Goal: Information Seeking & Learning: Learn about a topic

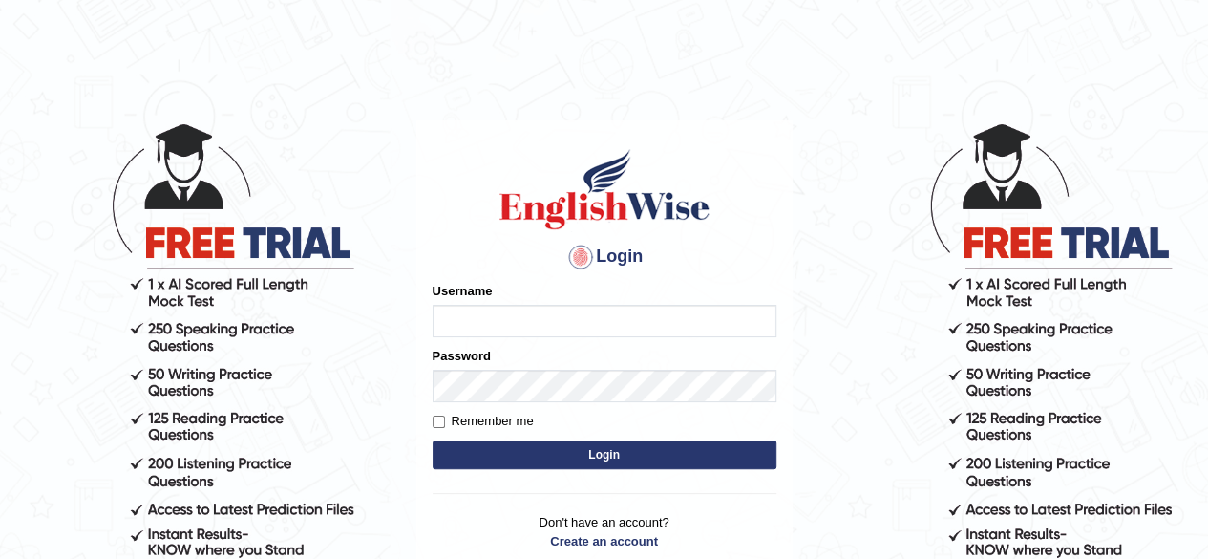
click at [483, 326] on input "Username" at bounding box center [605, 321] width 344 height 32
type input "Damanjit"
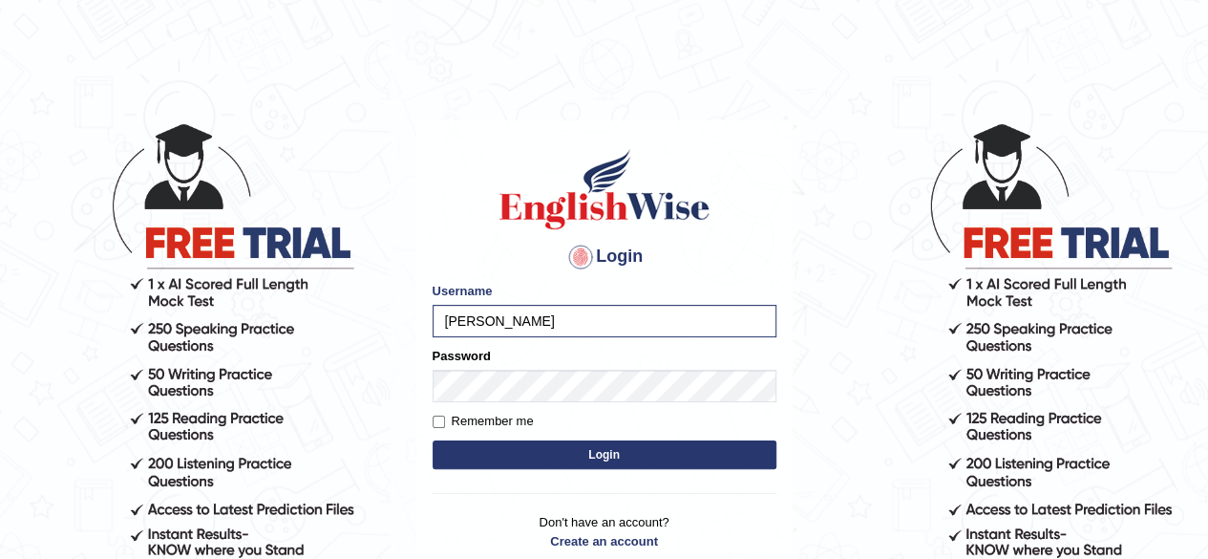
click at [585, 458] on button "Login" at bounding box center [605, 454] width 344 height 29
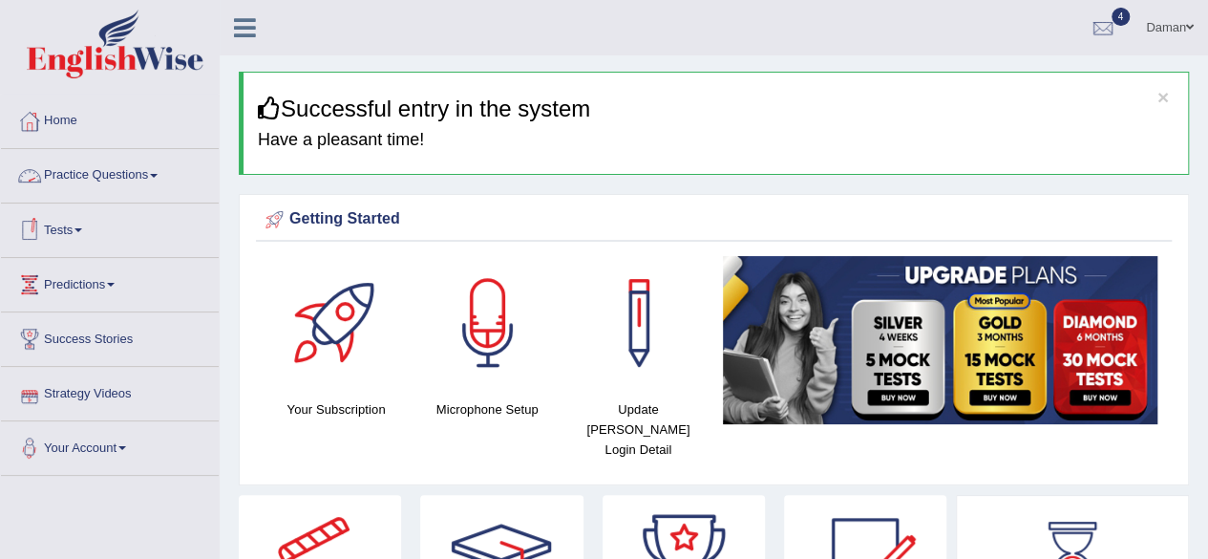
click at [136, 179] on link "Practice Questions" at bounding box center [110, 173] width 218 height 48
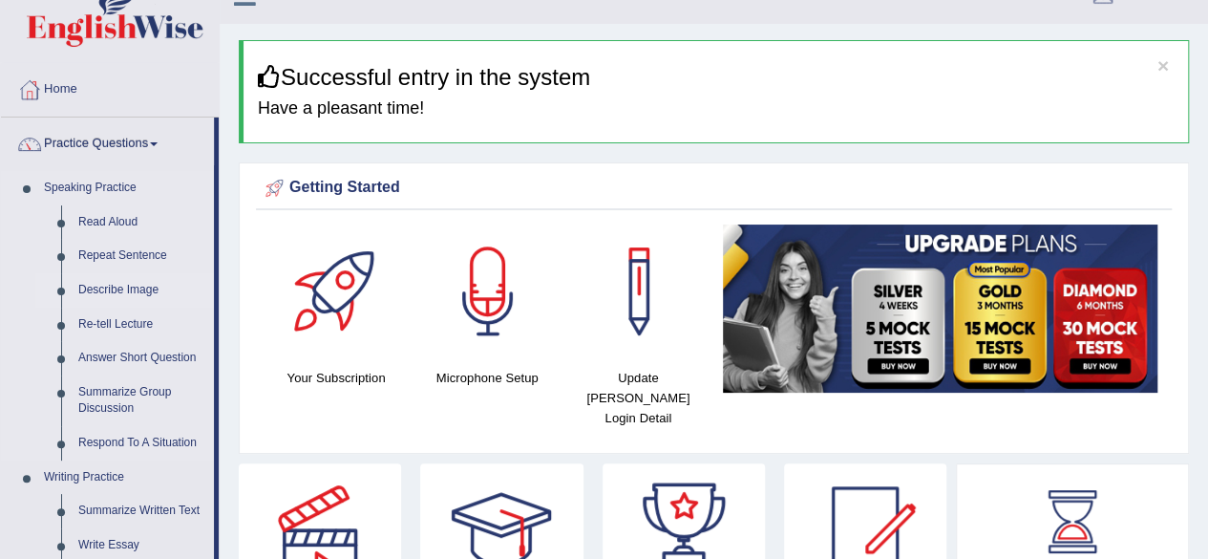
scroll to position [30, 0]
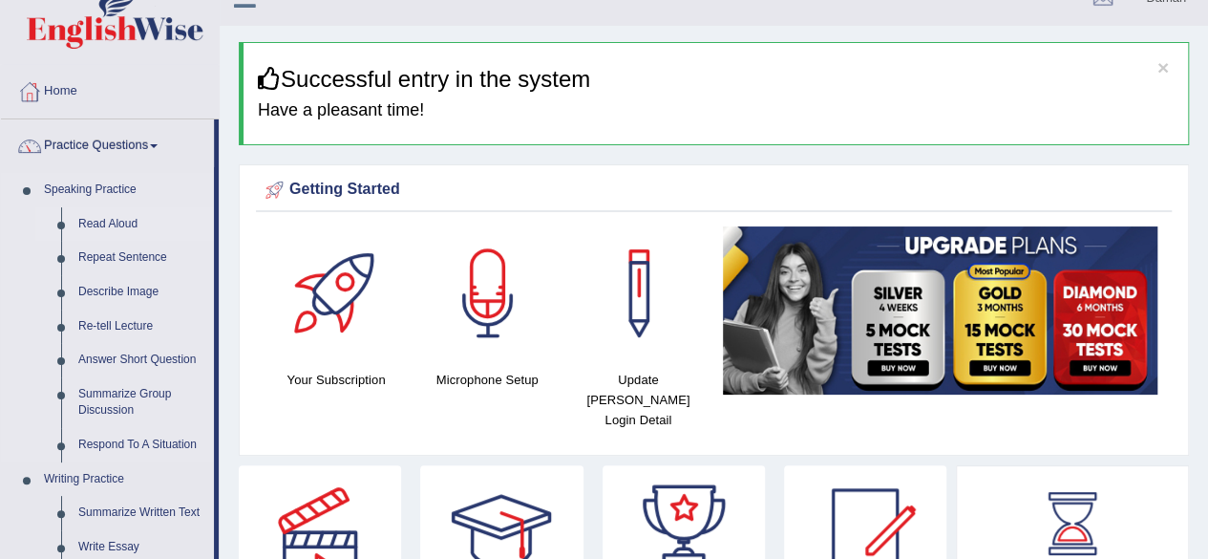
click at [106, 218] on link "Read Aloud" at bounding box center [142, 224] width 144 height 34
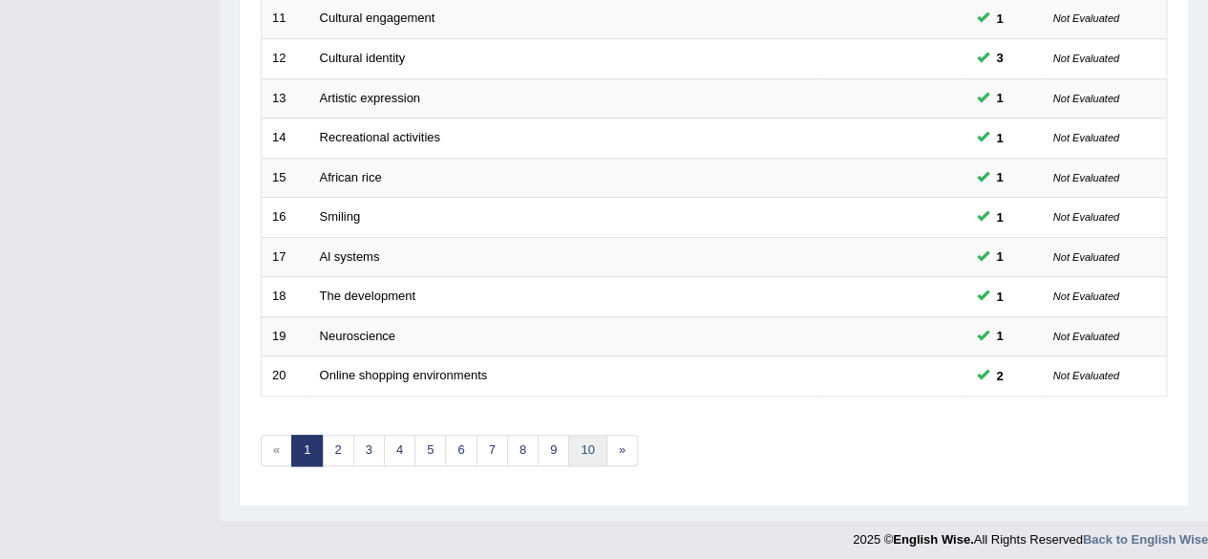
click at [585, 447] on link "10" at bounding box center [587, 451] width 38 height 32
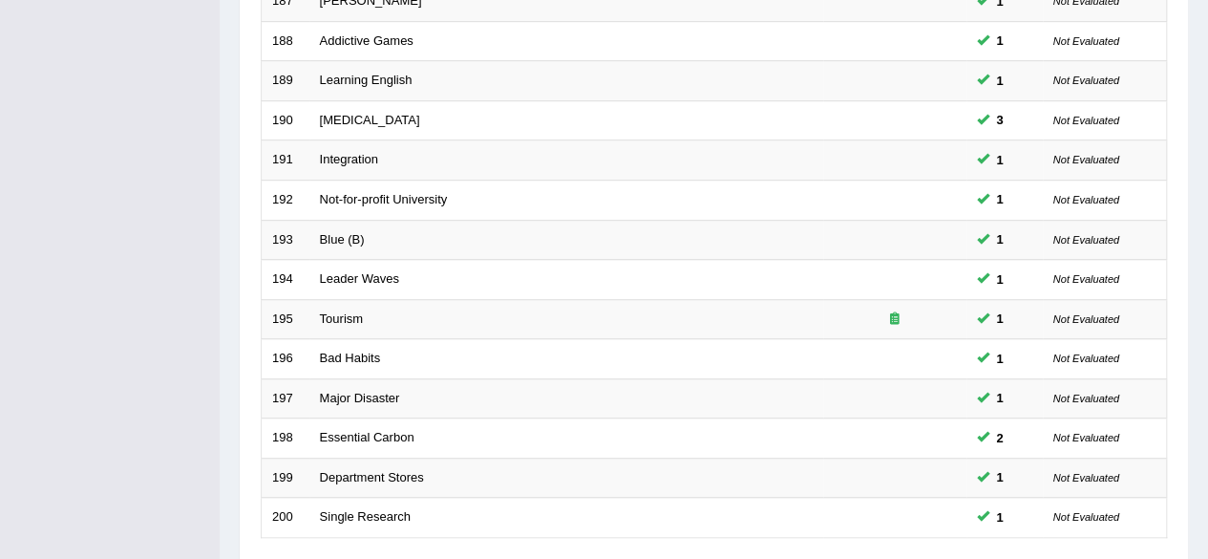
scroll to position [696, 0]
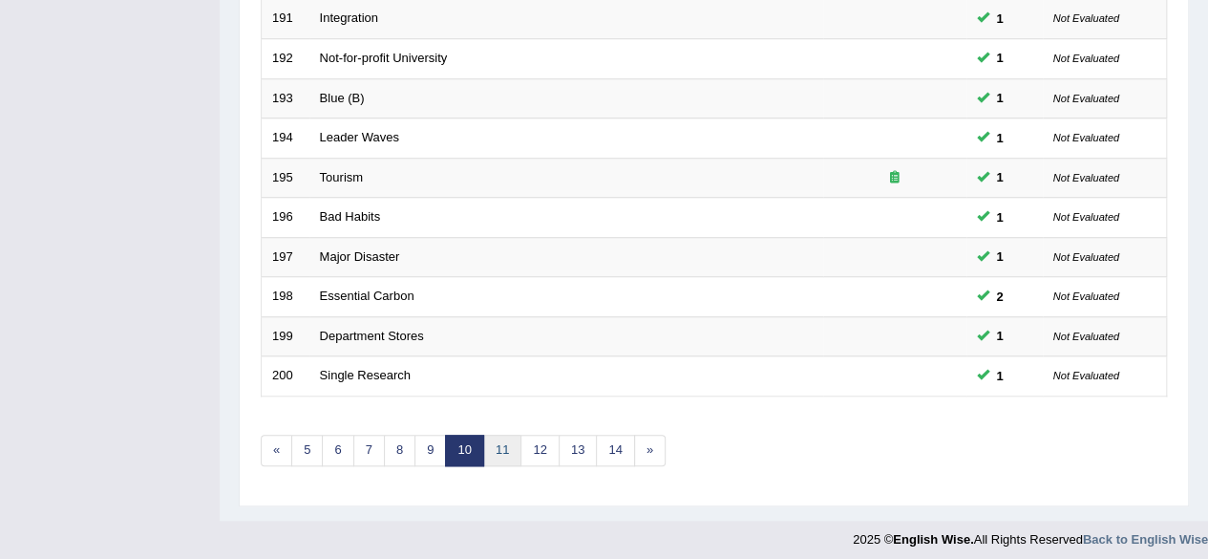
click at [495, 444] on link "11" at bounding box center [502, 451] width 38 height 32
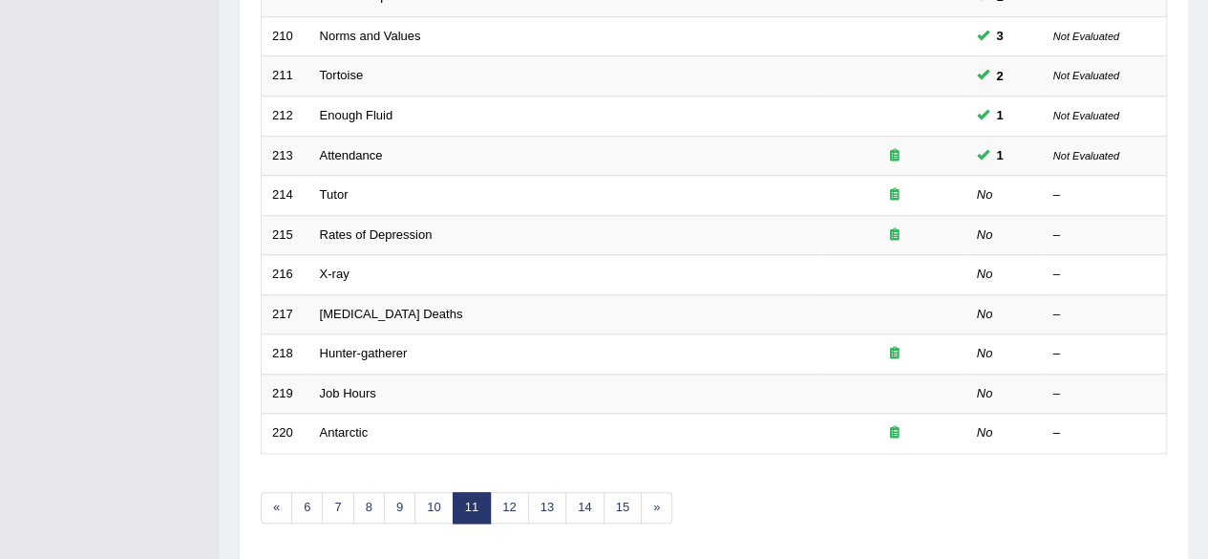
scroll to position [631, 0]
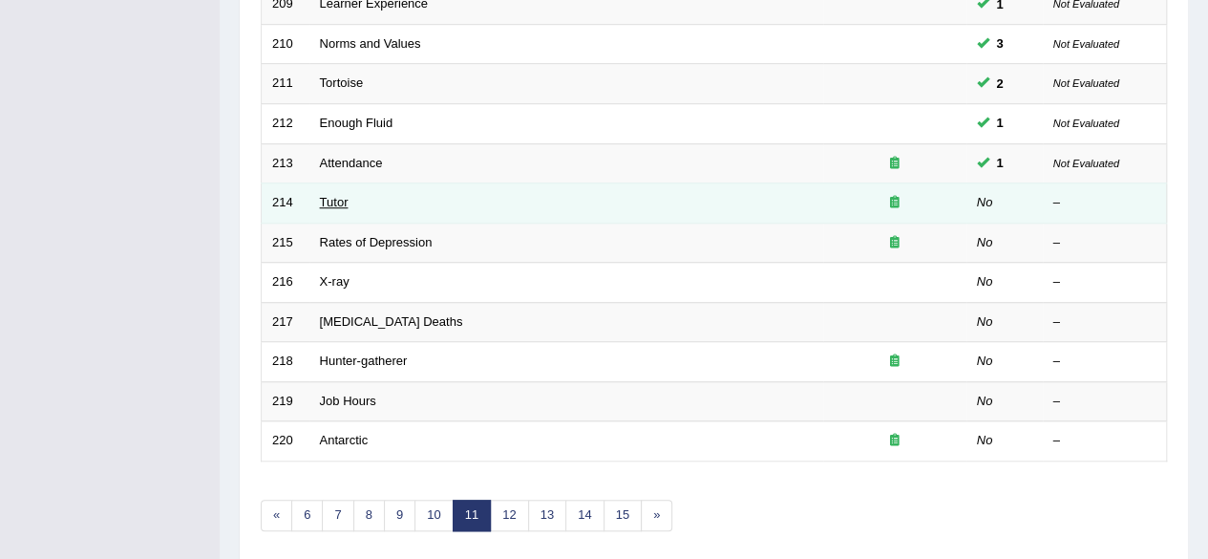
click at [329, 196] on link "Tutor" at bounding box center [334, 202] width 29 height 14
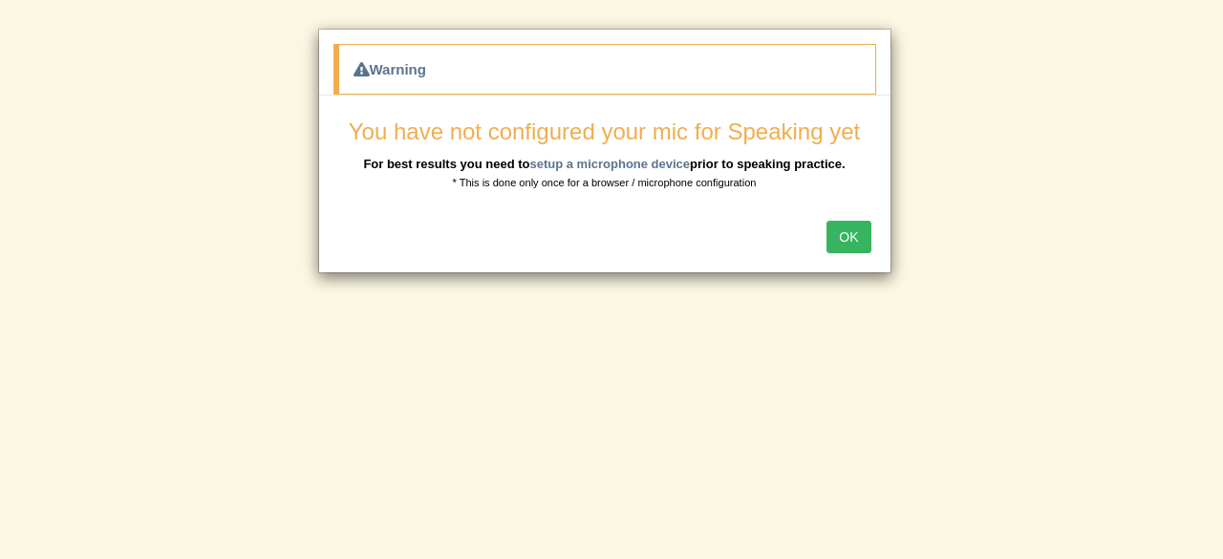
click at [836, 226] on button "OK" at bounding box center [848, 237] width 44 height 32
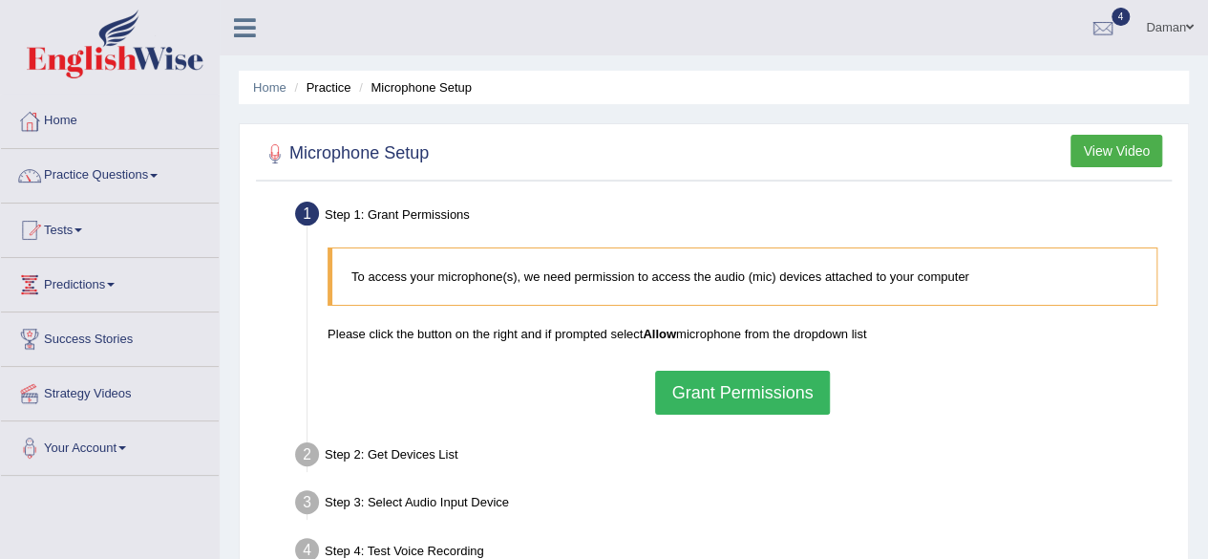
click at [734, 405] on button "Grant Permissions" at bounding box center [742, 393] width 174 height 44
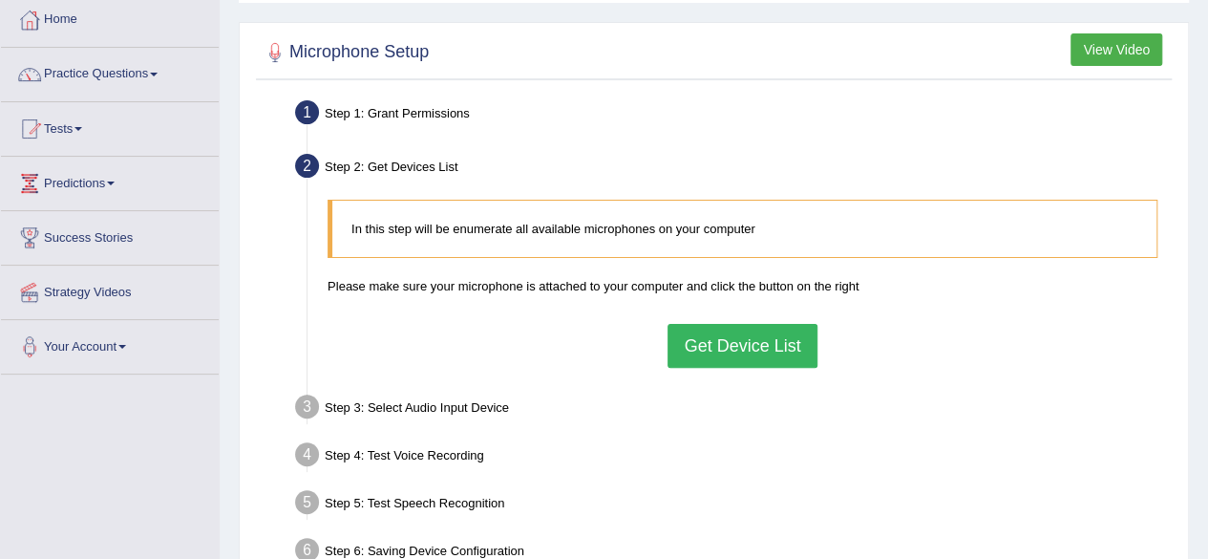
scroll to position [109, 0]
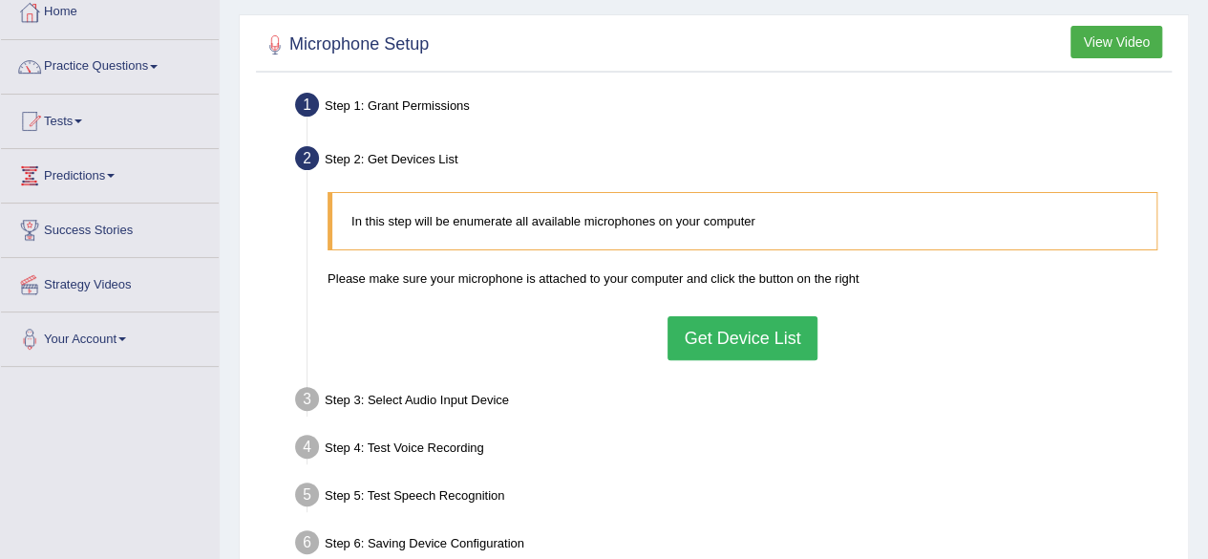
click at [760, 317] on button "Get Device List" at bounding box center [742, 338] width 149 height 44
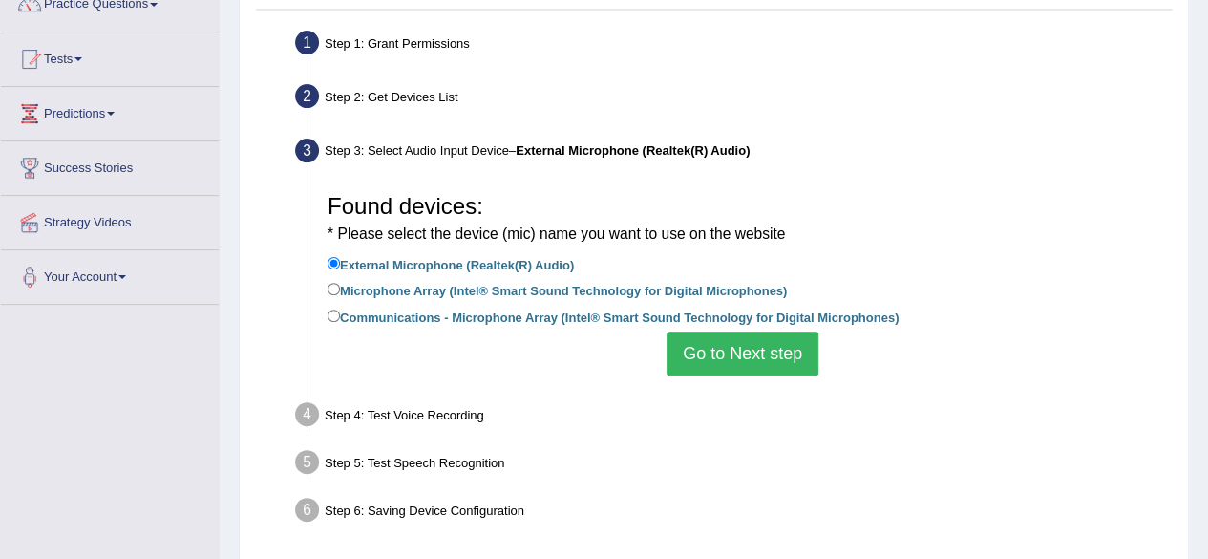
scroll to position [172, 0]
click at [335, 287] on input "Microphone Array (Intel® Smart Sound Technology for Digital Microphones)" at bounding box center [334, 288] width 12 height 12
radio input "true"
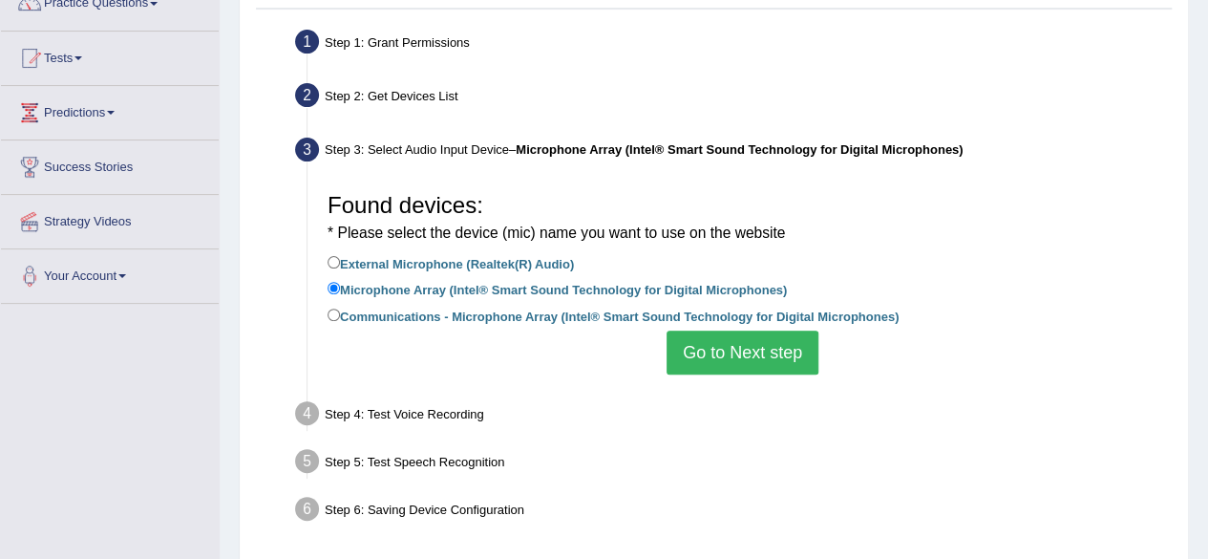
click at [753, 350] on button "Go to Next step" at bounding box center [743, 352] width 152 height 44
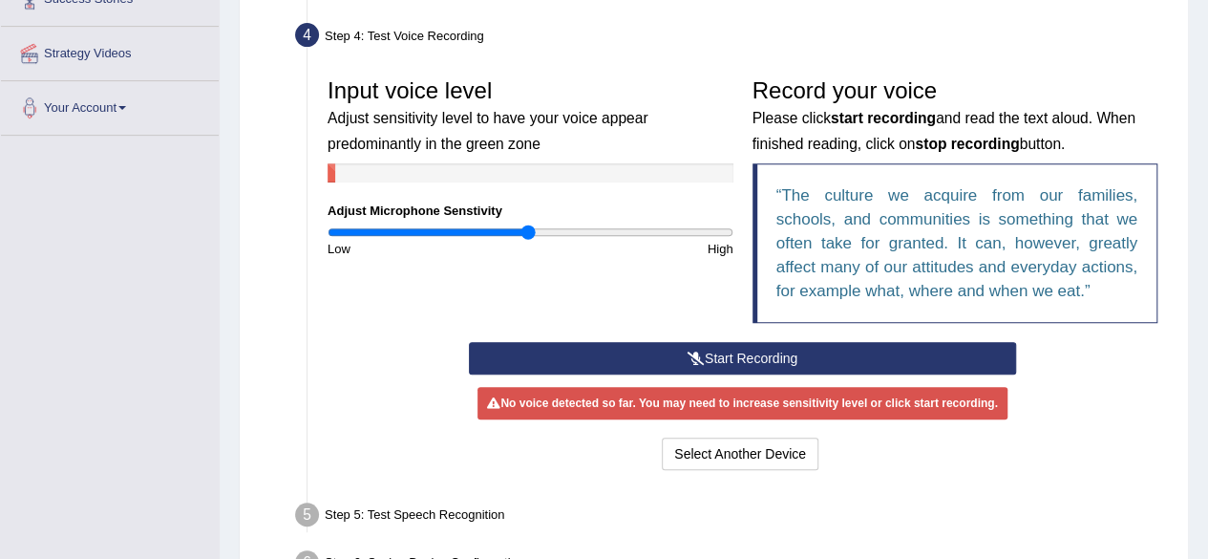
scroll to position [341, 0]
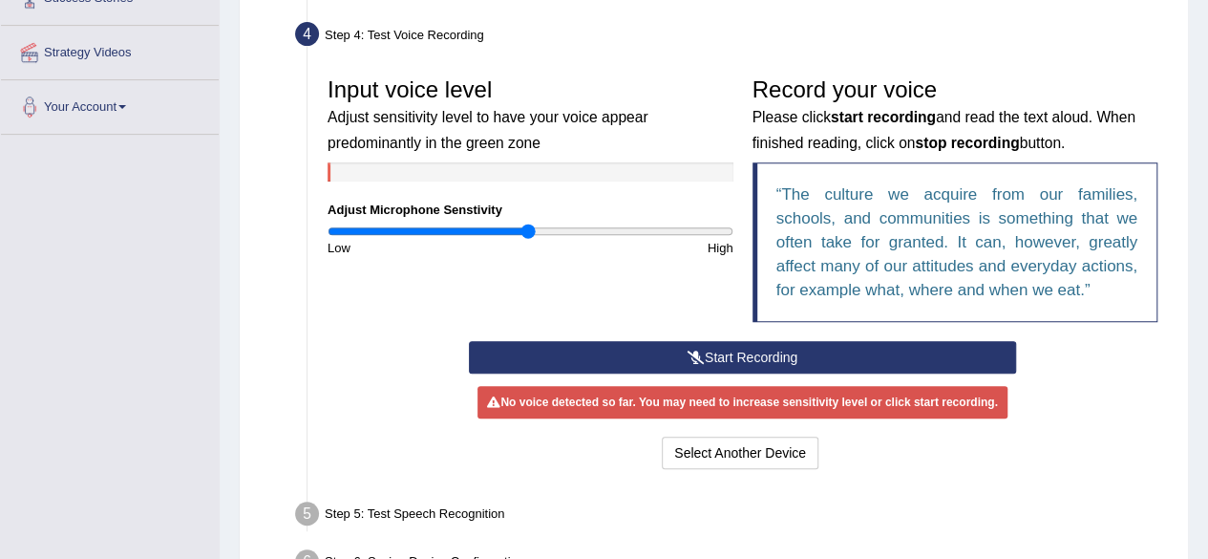
click at [753, 350] on button "Start Recording" at bounding box center [742, 357] width 547 height 32
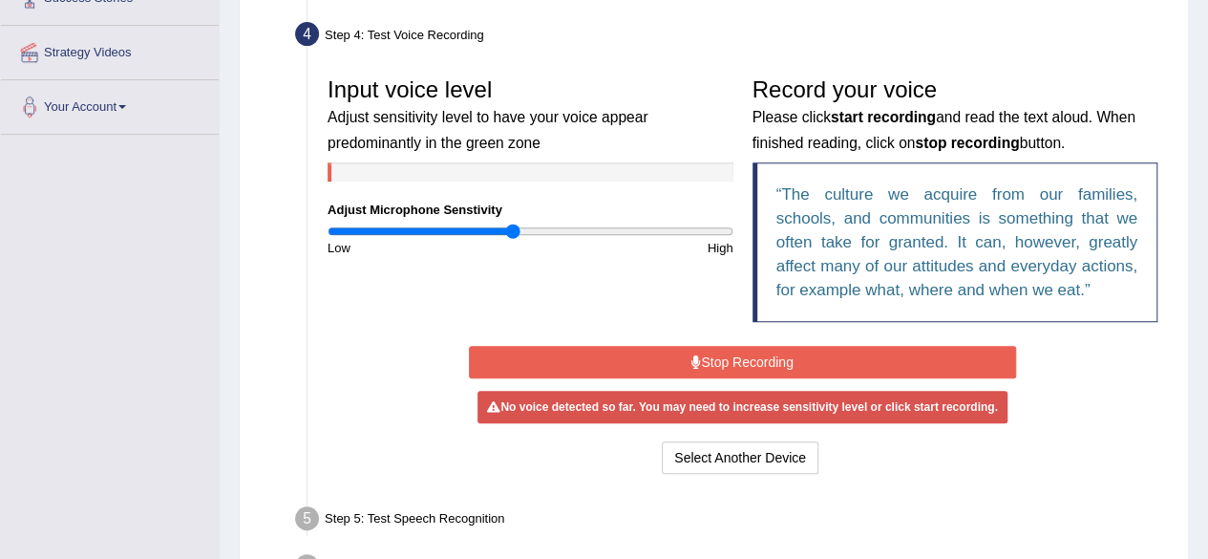
click at [510, 224] on input "range" at bounding box center [531, 230] width 406 height 15
click at [685, 363] on button "Stop Recording" at bounding box center [742, 362] width 547 height 32
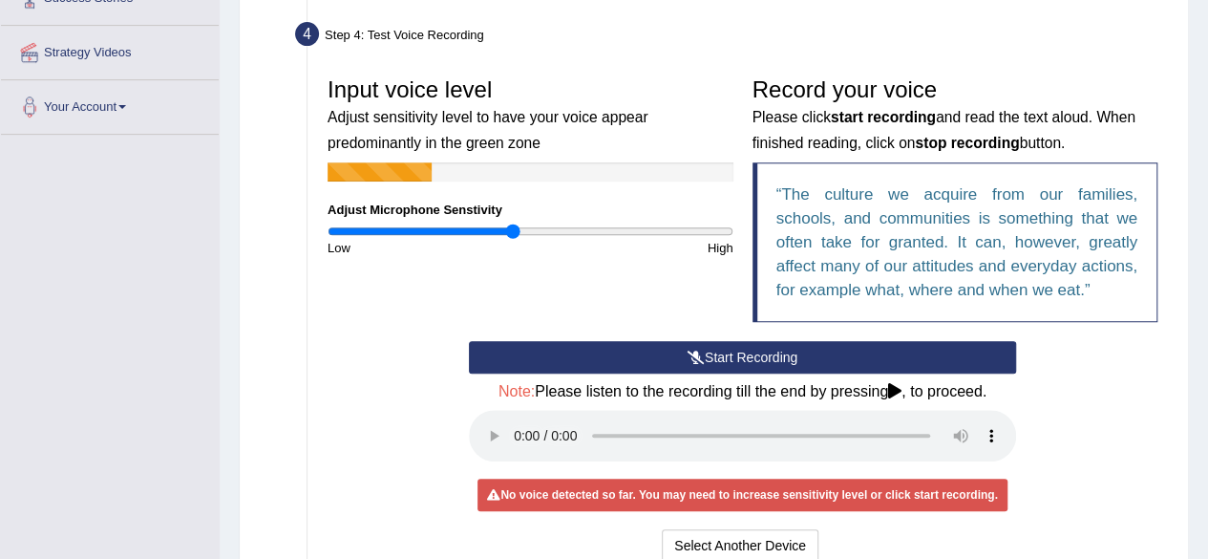
click at [688, 360] on icon at bounding box center [696, 357] width 17 height 13
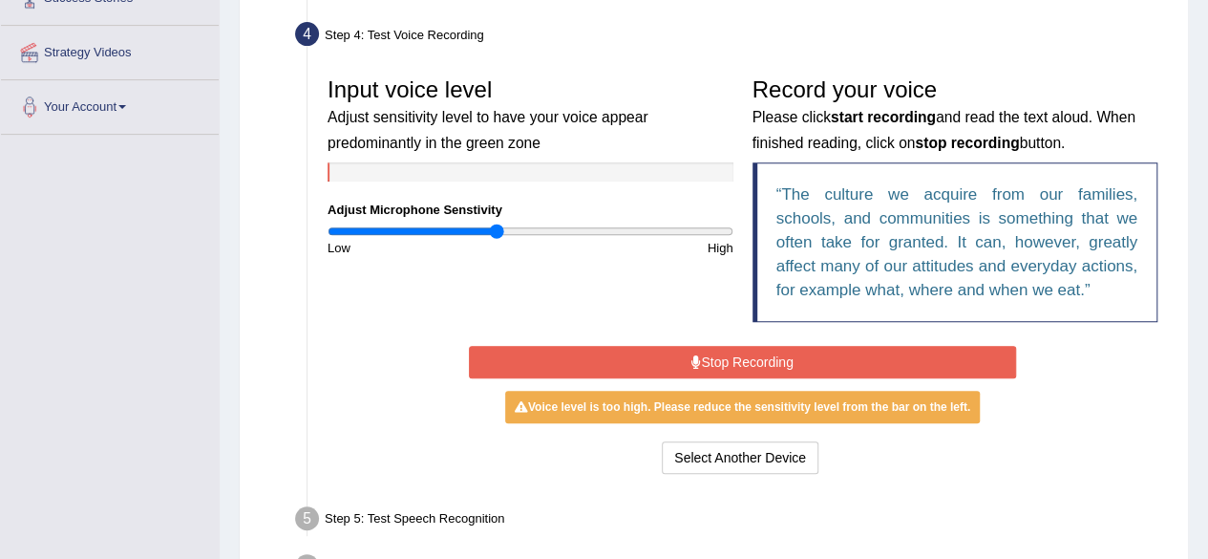
click at [497, 228] on input "range" at bounding box center [531, 230] width 406 height 15
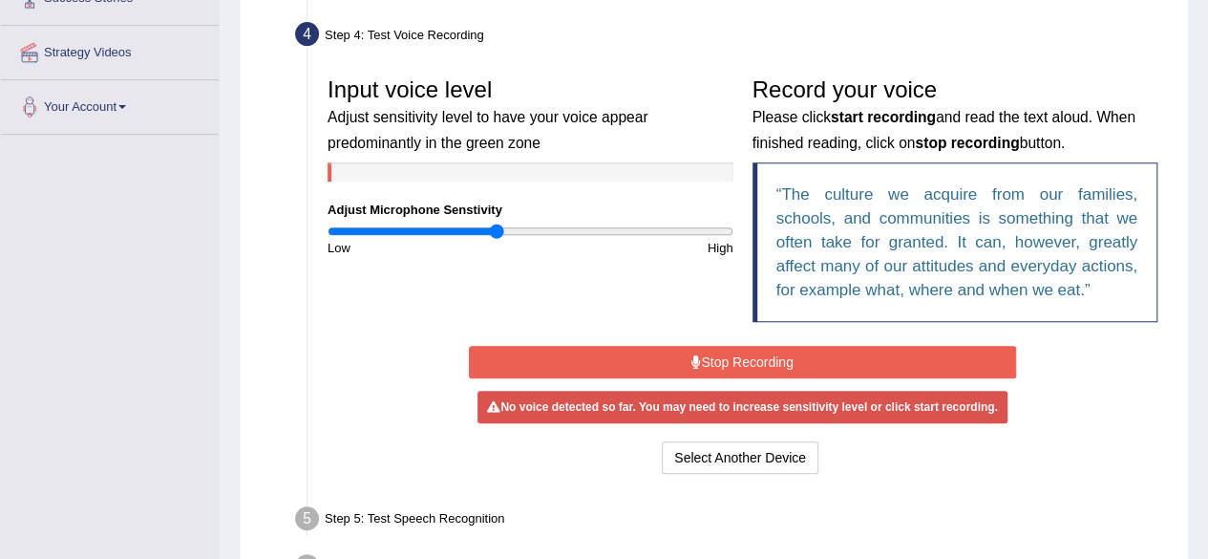
click at [742, 358] on button "Stop Recording" at bounding box center [742, 362] width 547 height 32
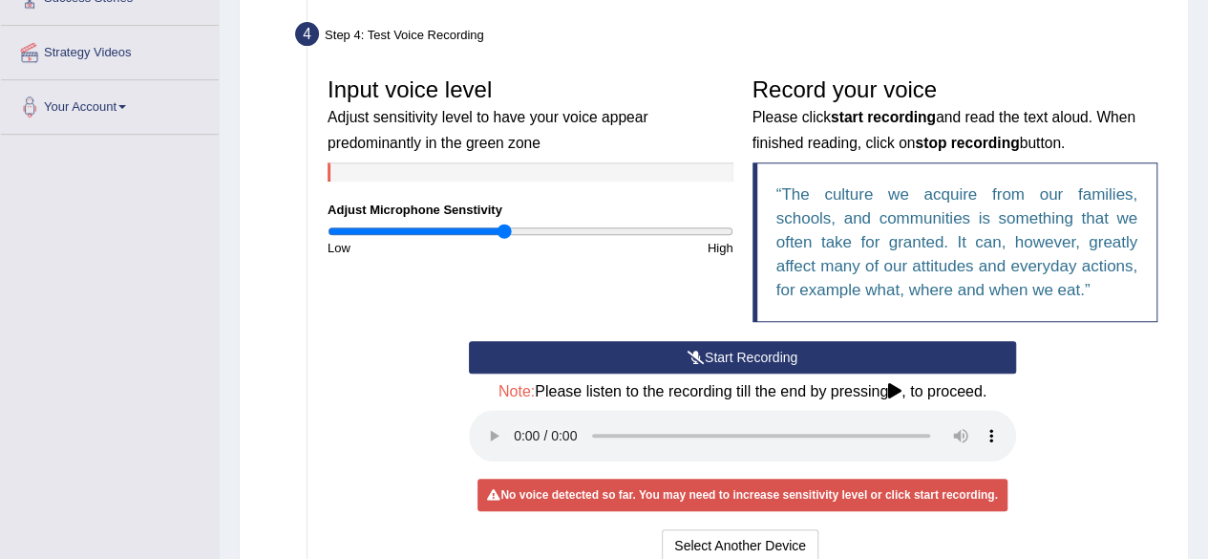
type input "0.88"
click at [504, 228] on input "range" at bounding box center [531, 230] width 406 height 15
click at [704, 352] on button "Start Recording" at bounding box center [742, 357] width 547 height 32
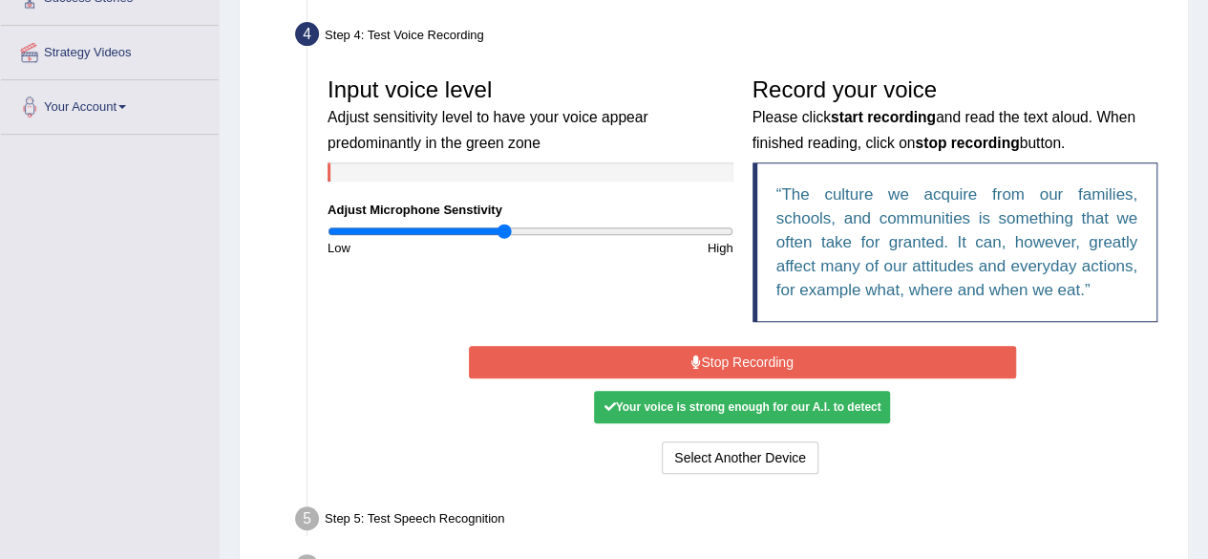
click at [756, 362] on button "Stop Recording" at bounding box center [742, 362] width 547 height 32
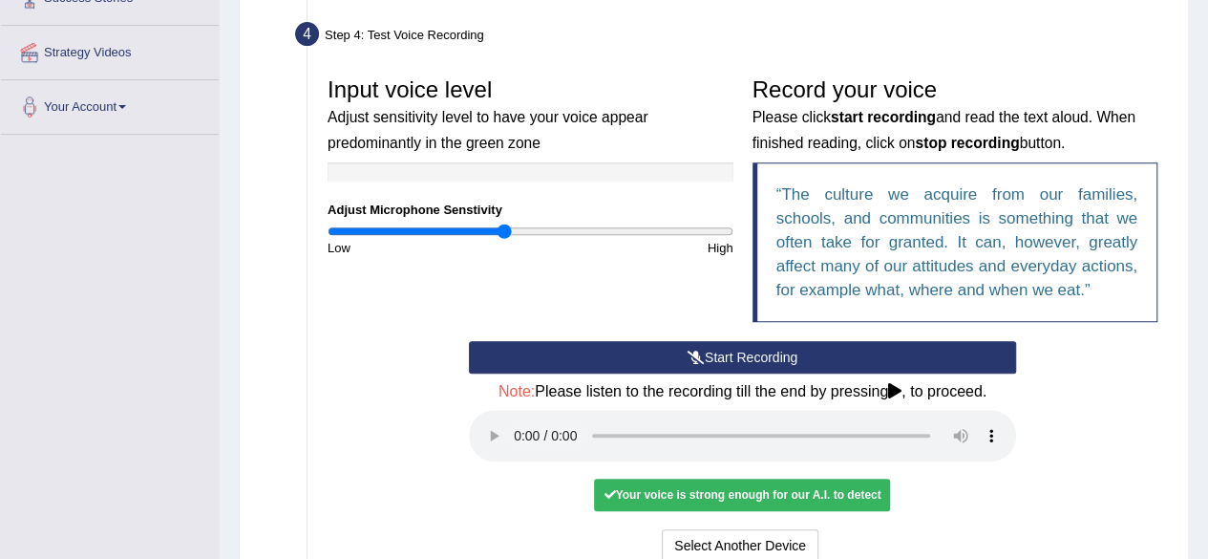
scroll to position [554, 0]
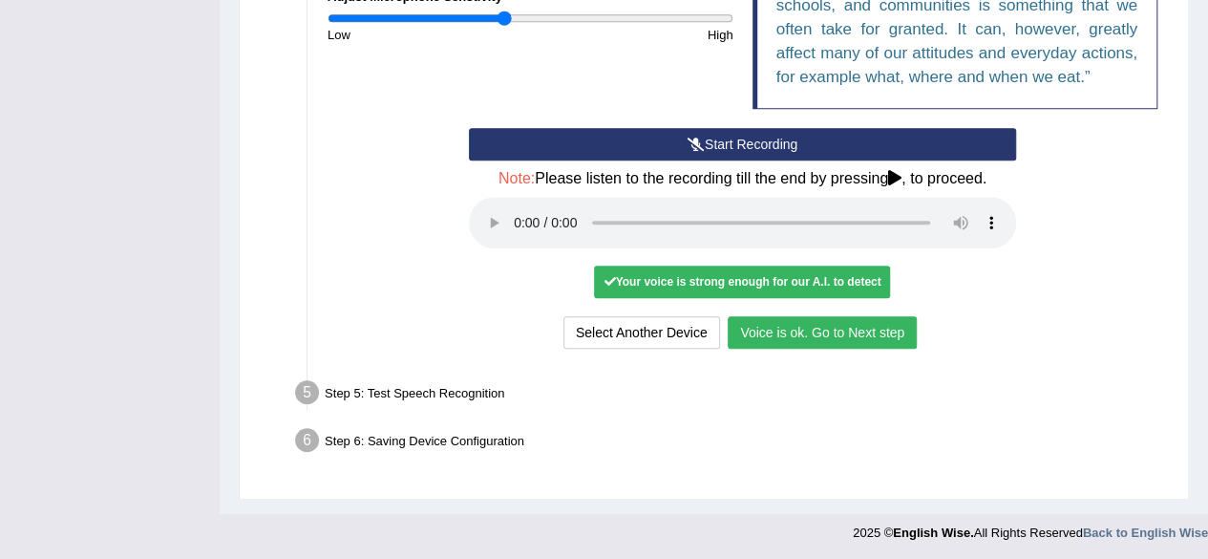
click at [857, 334] on button "Voice is ok. Go to Next step" at bounding box center [822, 332] width 189 height 32
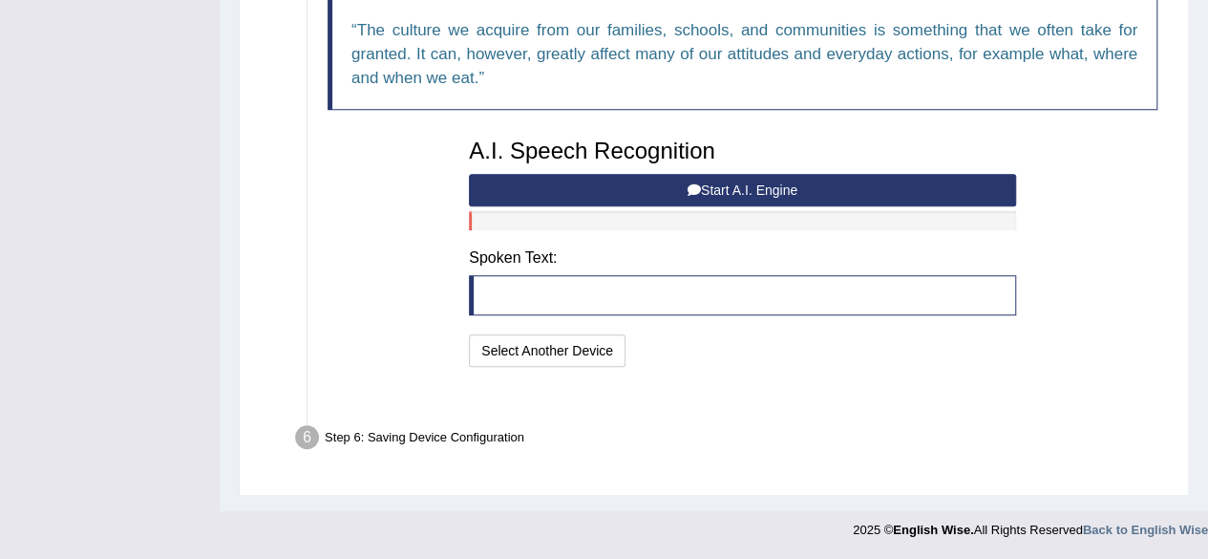
scroll to position [479, 0]
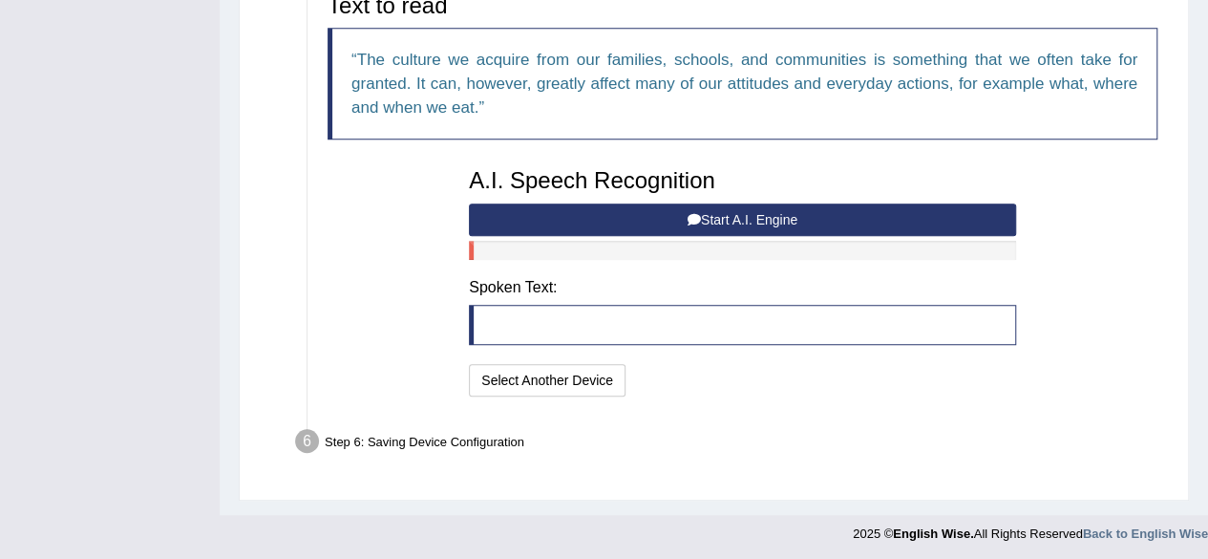
click at [798, 223] on button "Start A.I. Engine" at bounding box center [742, 219] width 547 height 32
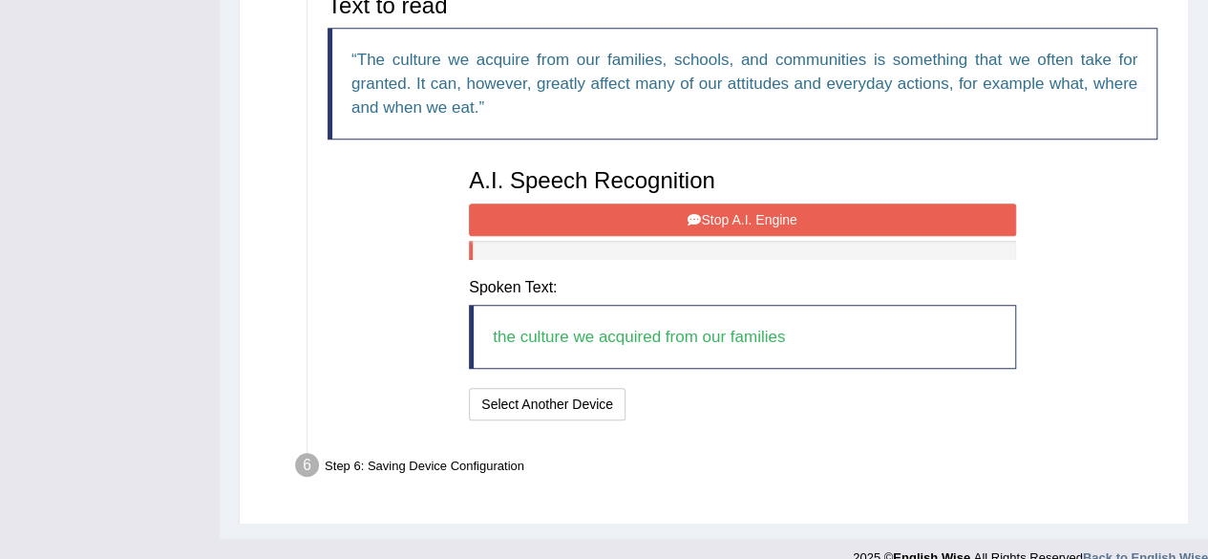
scroll to position [502, 0]
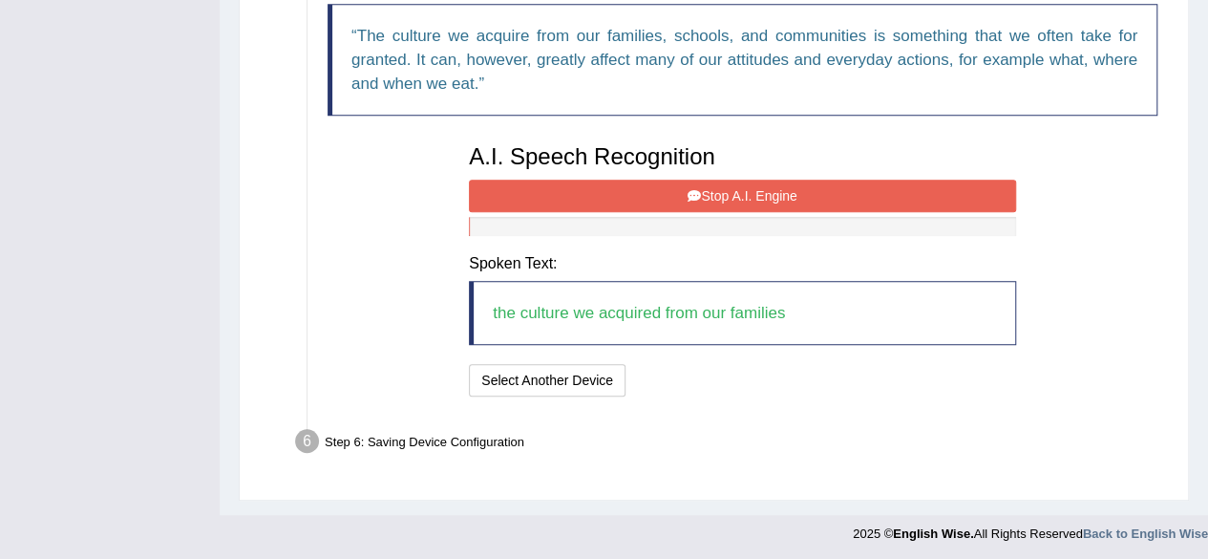
click at [711, 190] on button "Stop A.I. Engine" at bounding box center [742, 196] width 547 height 32
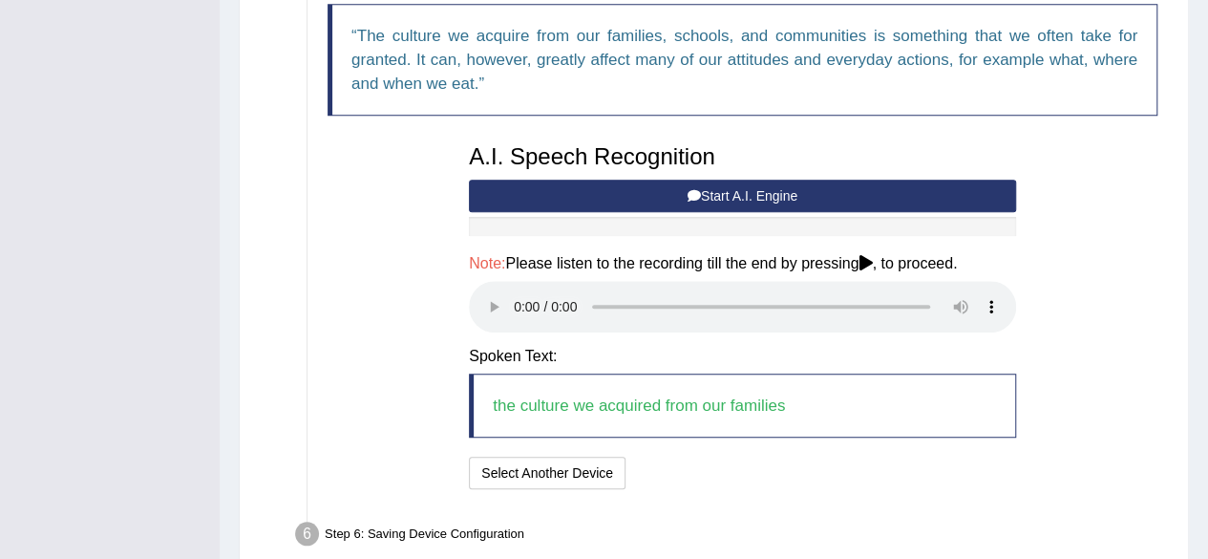
scroll to position [594, 0]
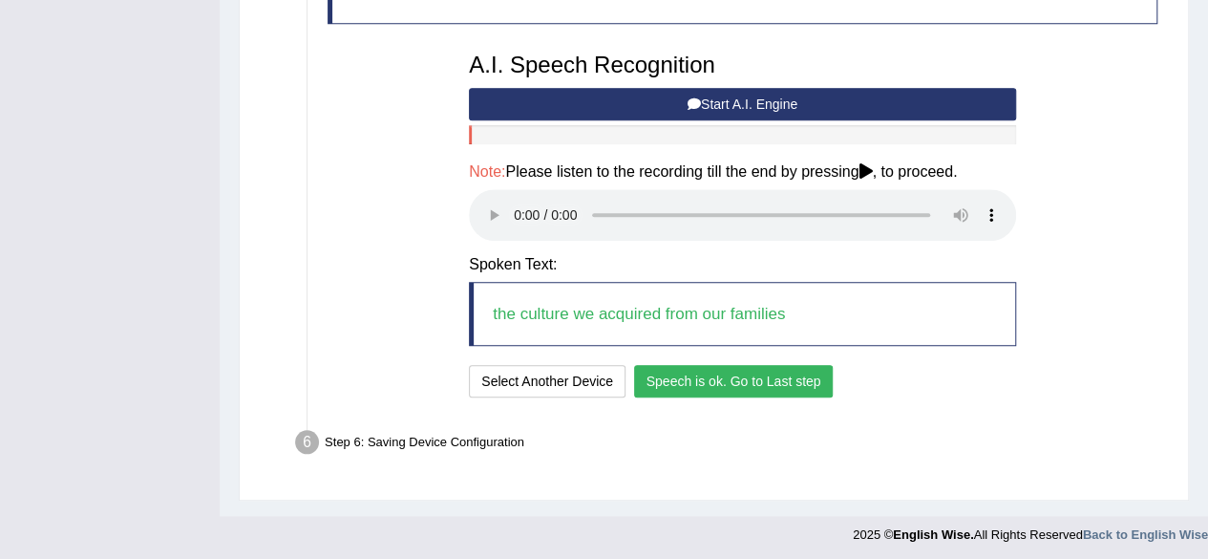
click at [796, 370] on button "Speech is ok. Go to Last step" at bounding box center [734, 381] width 200 height 32
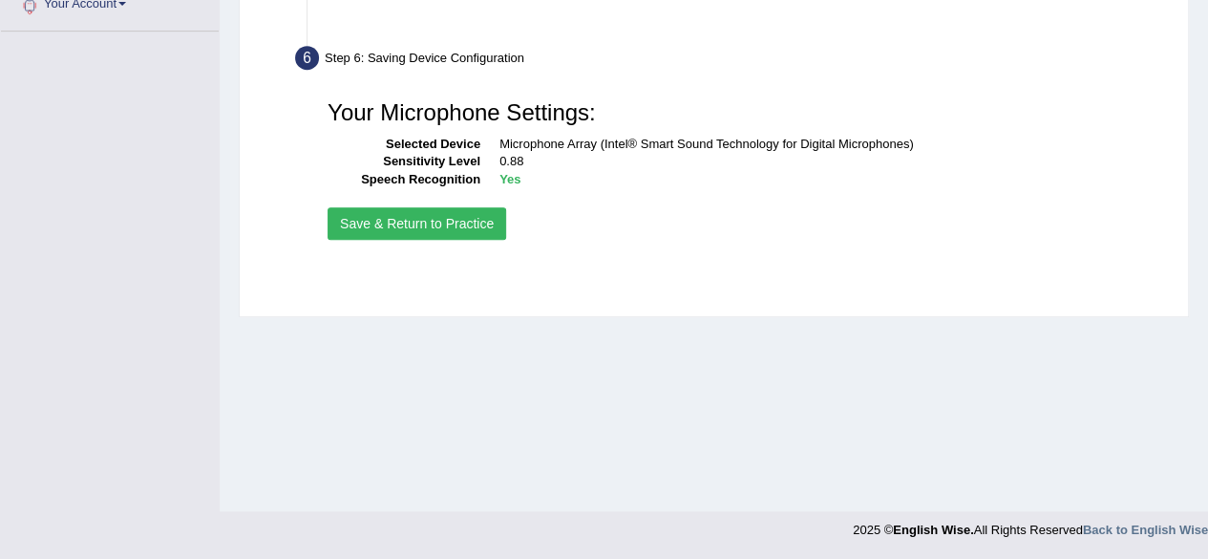
scroll to position [443, 0]
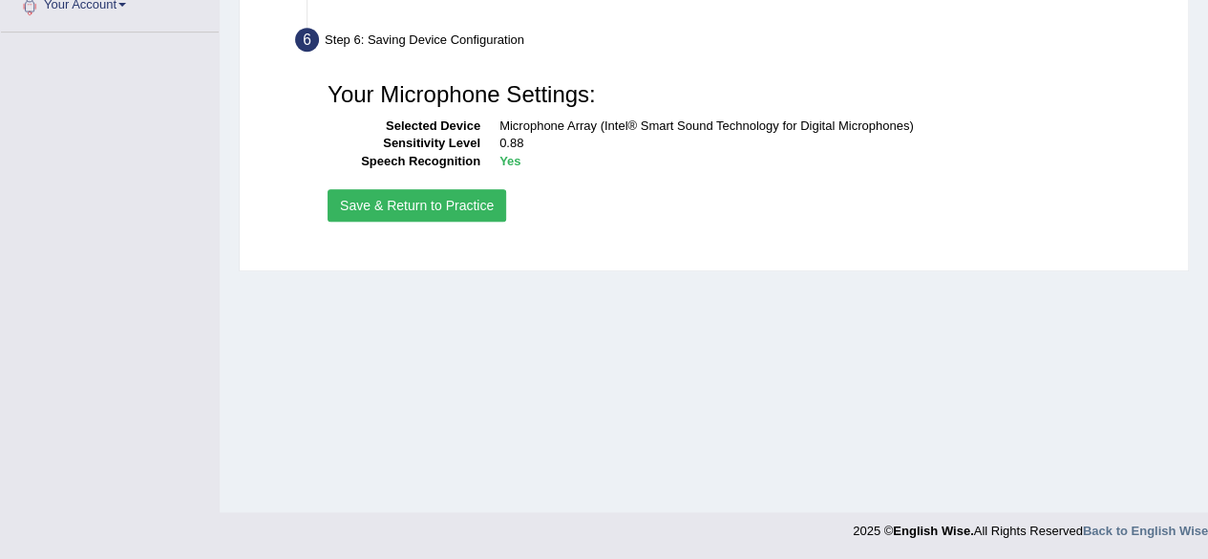
click at [457, 190] on button "Save & Return to Practice" at bounding box center [417, 205] width 179 height 32
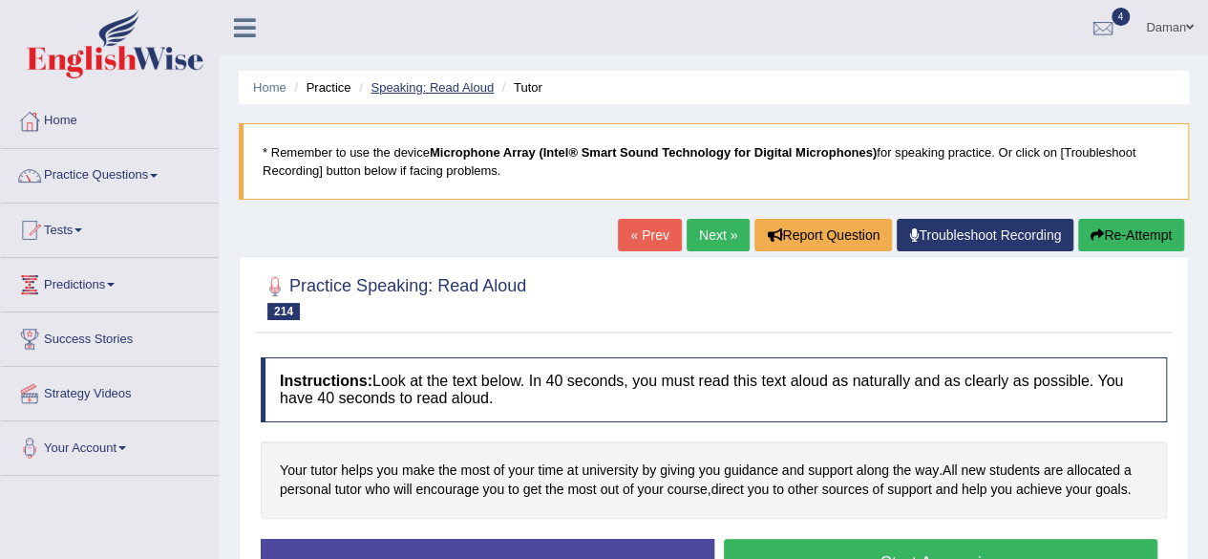
click at [458, 85] on link "Speaking: Read Aloud" at bounding box center [432, 87] width 123 height 14
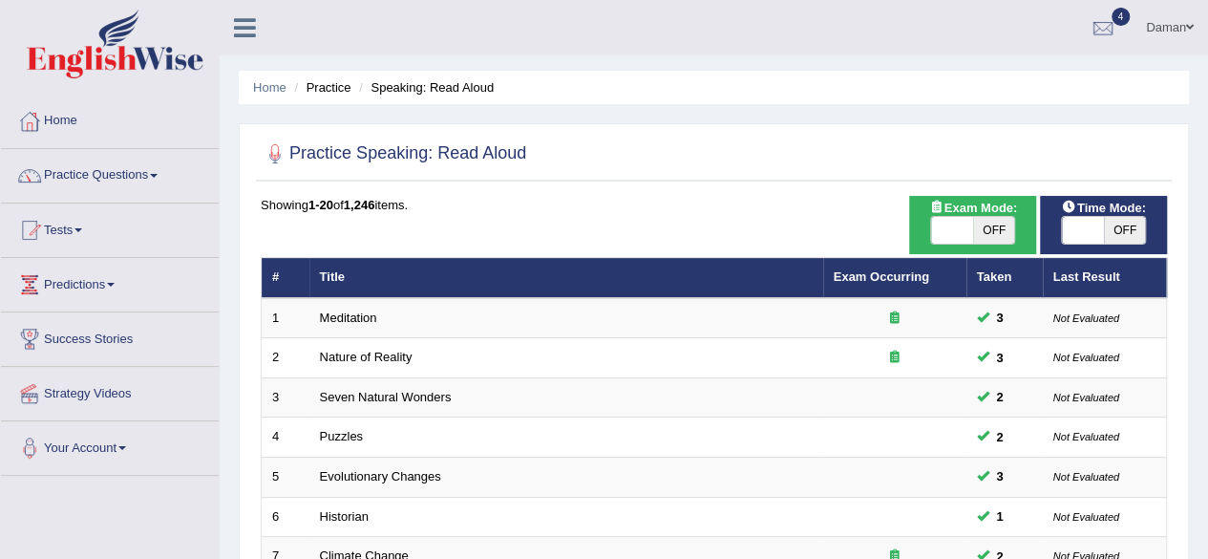
click at [1124, 224] on span "OFF" at bounding box center [1125, 230] width 42 height 27
checkbox input "true"
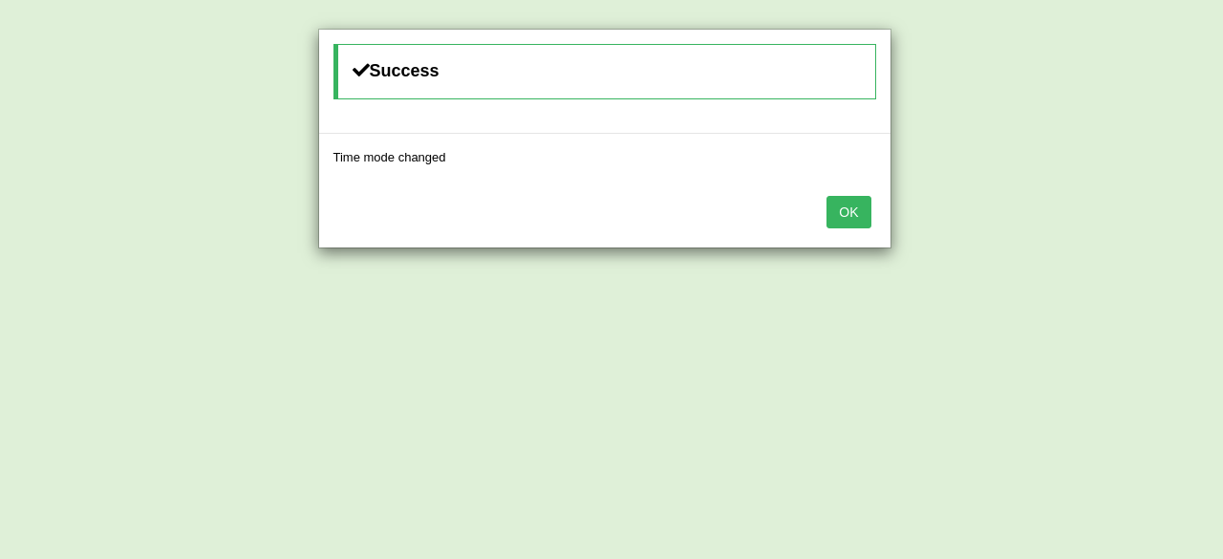
click at [846, 213] on button "OK" at bounding box center [848, 212] width 44 height 32
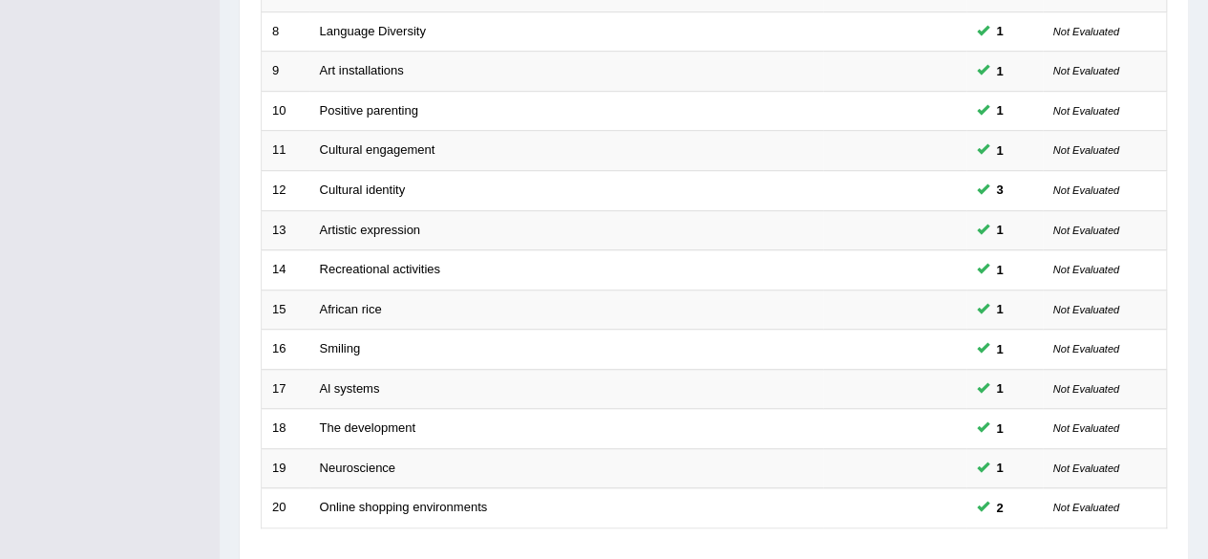
scroll to position [696, 0]
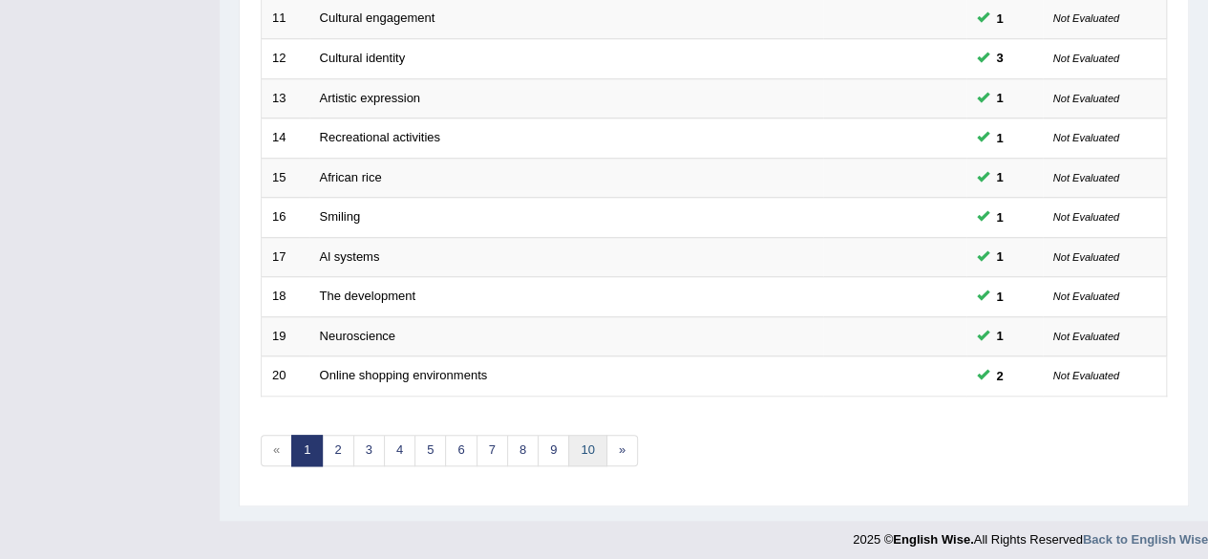
click at [576, 436] on link "10" at bounding box center [587, 451] width 38 height 32
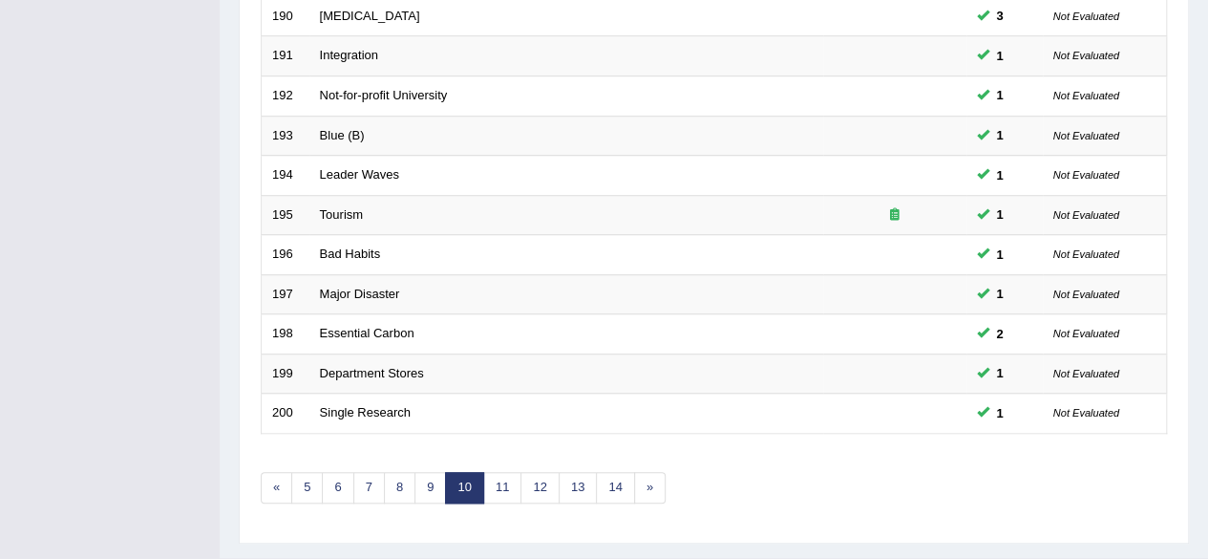
scroll to position [696, 0]
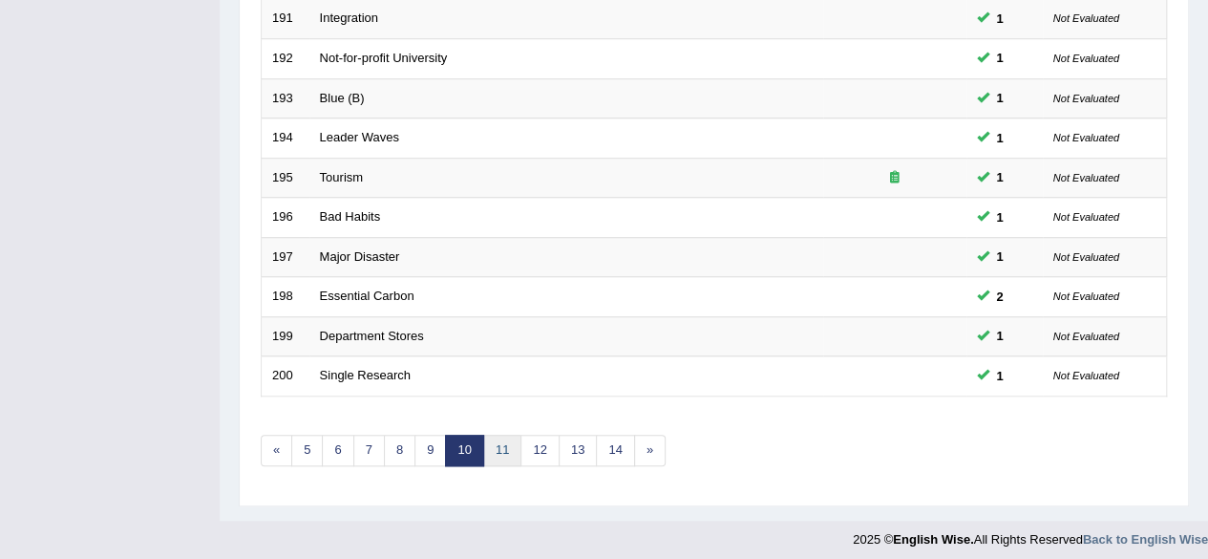
click at [490, 446] on link "11" at bounding box center [502, 451] width 38 height 32
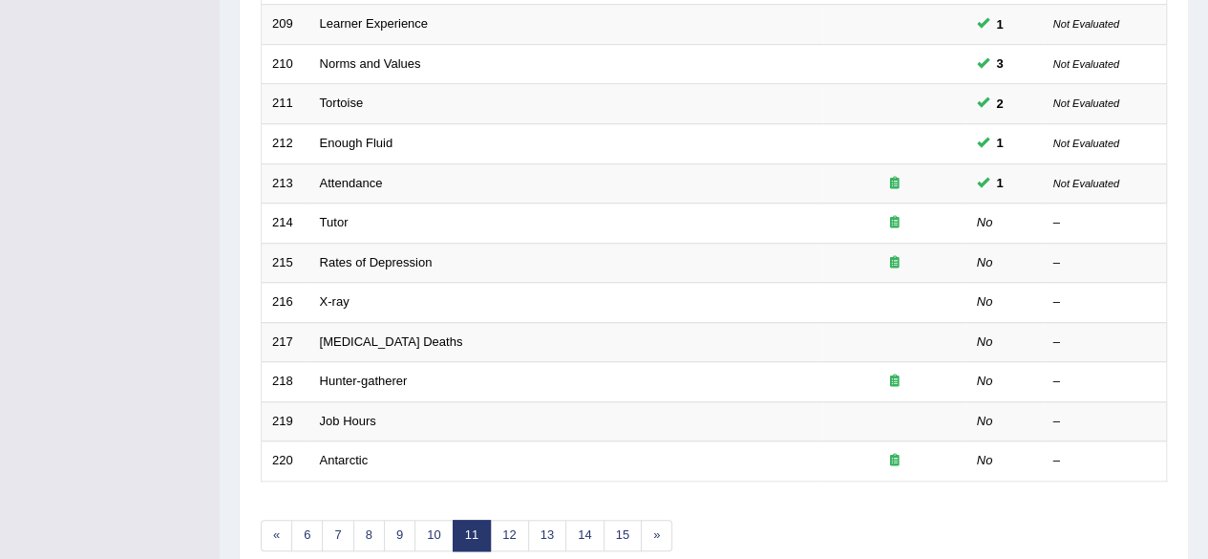
scroll to position [605, 0]
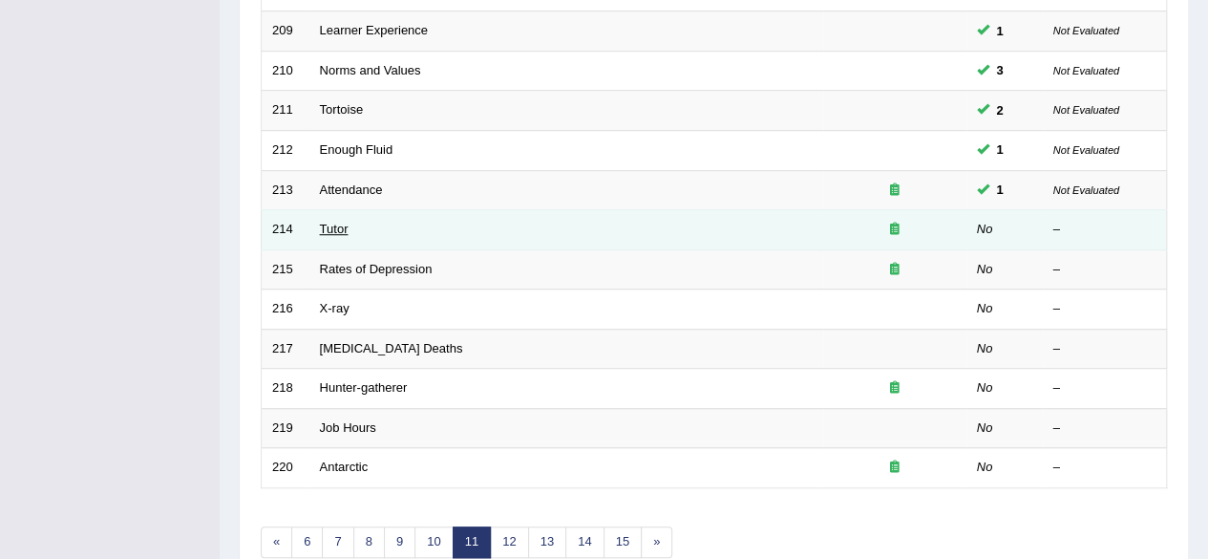
click at [333, 228] on link "Tutor" at bounding box center [334, 229] width 29 height 14
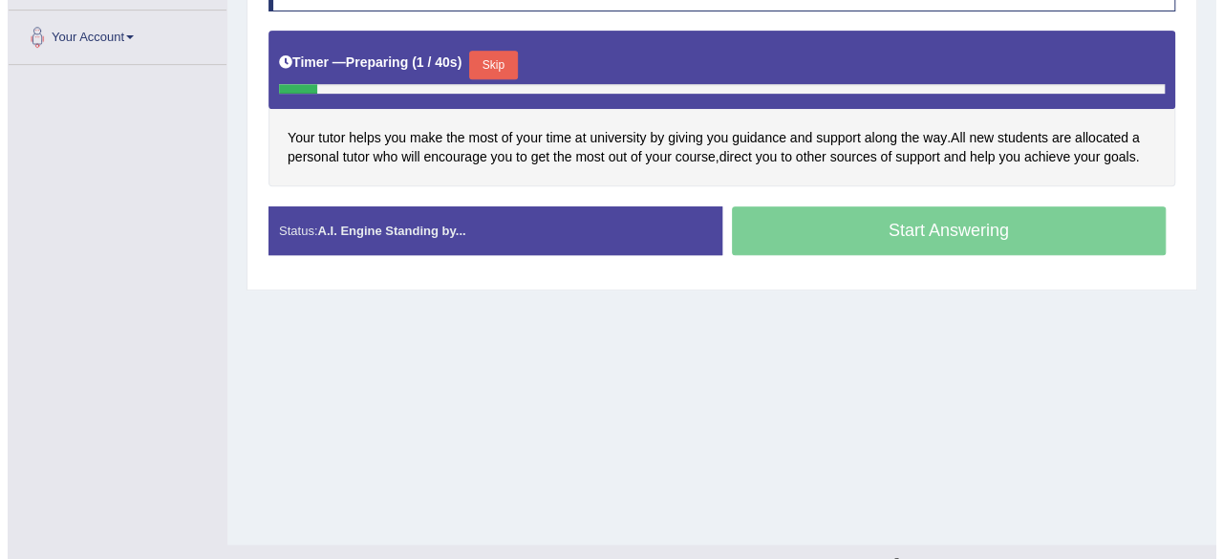
scroll to position [412, 0]
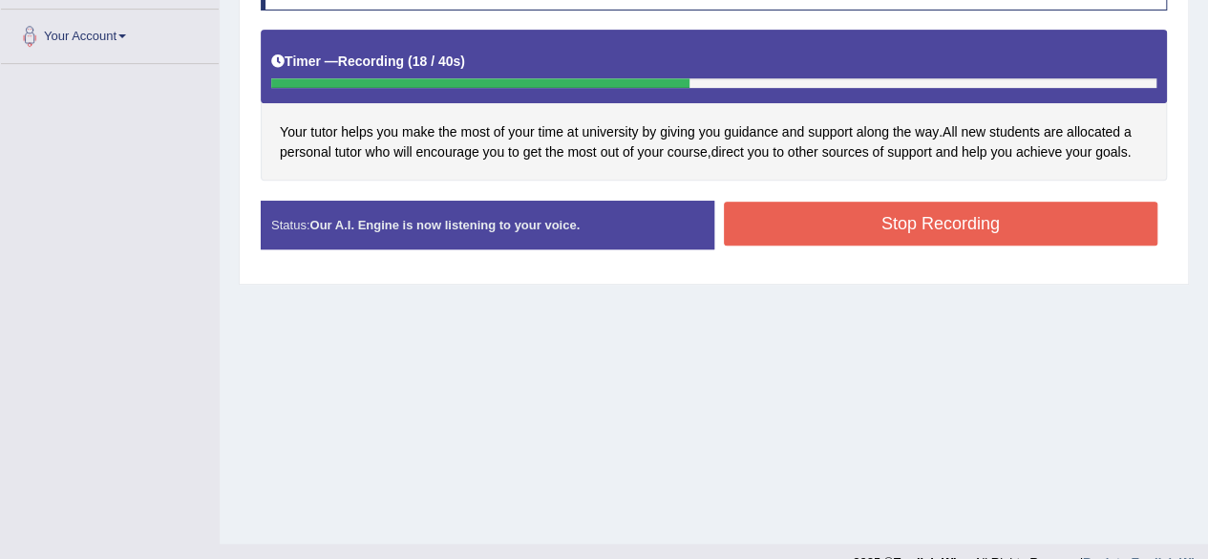
click at [831, 232] on button "Stop Recording" at bounding box center [941, 224] width 435 height 44
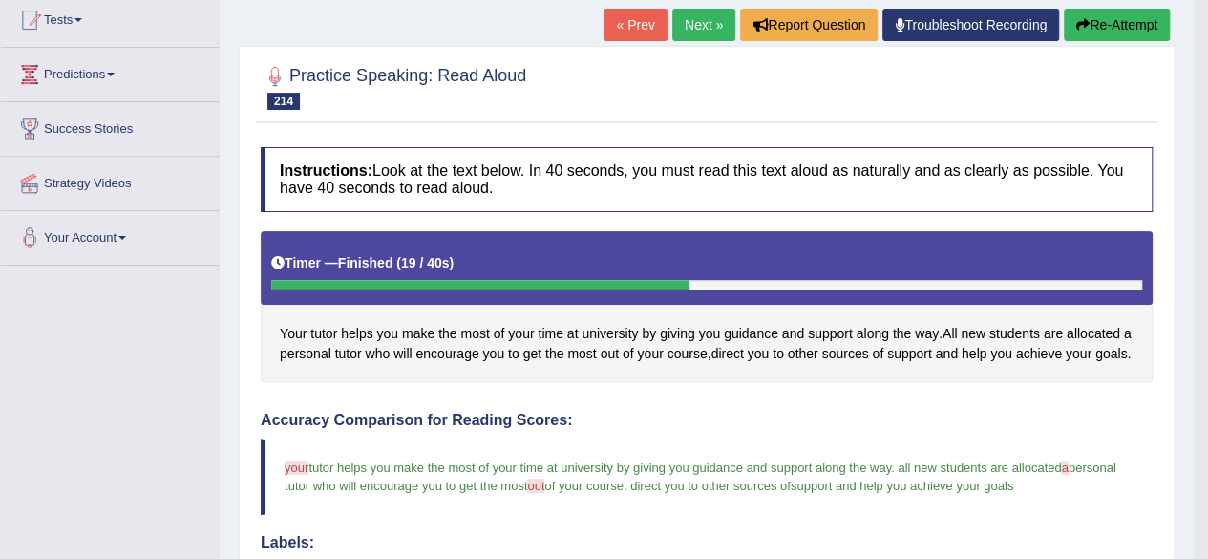
scroll to position [206, 0]
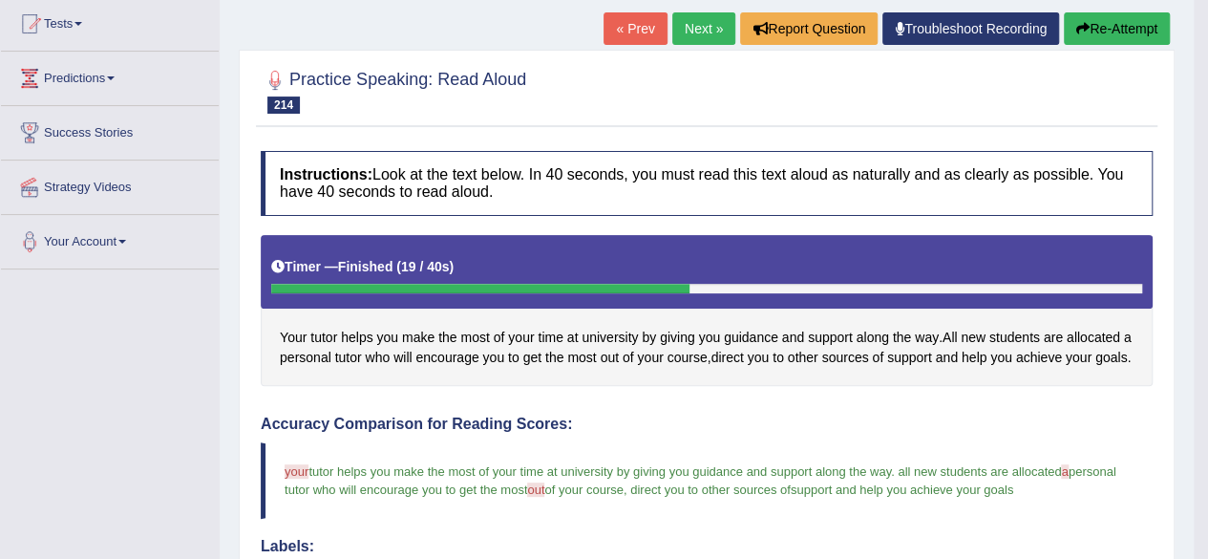
click at [708, 31] on link "Next »" at bounding box center [703, 28] width 63 height 32
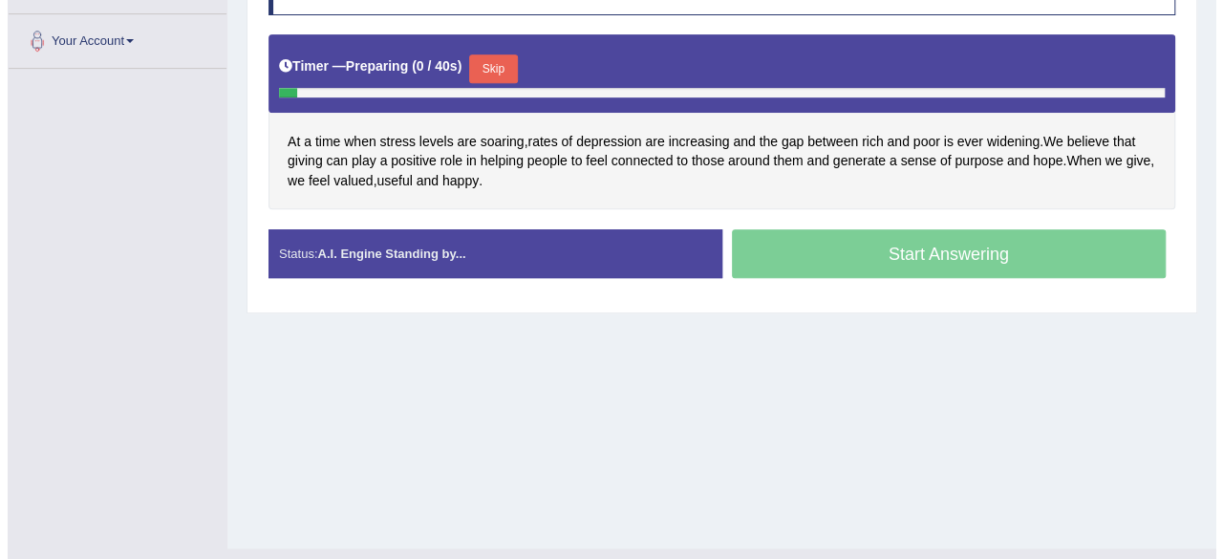
scroll to position [443, 0]
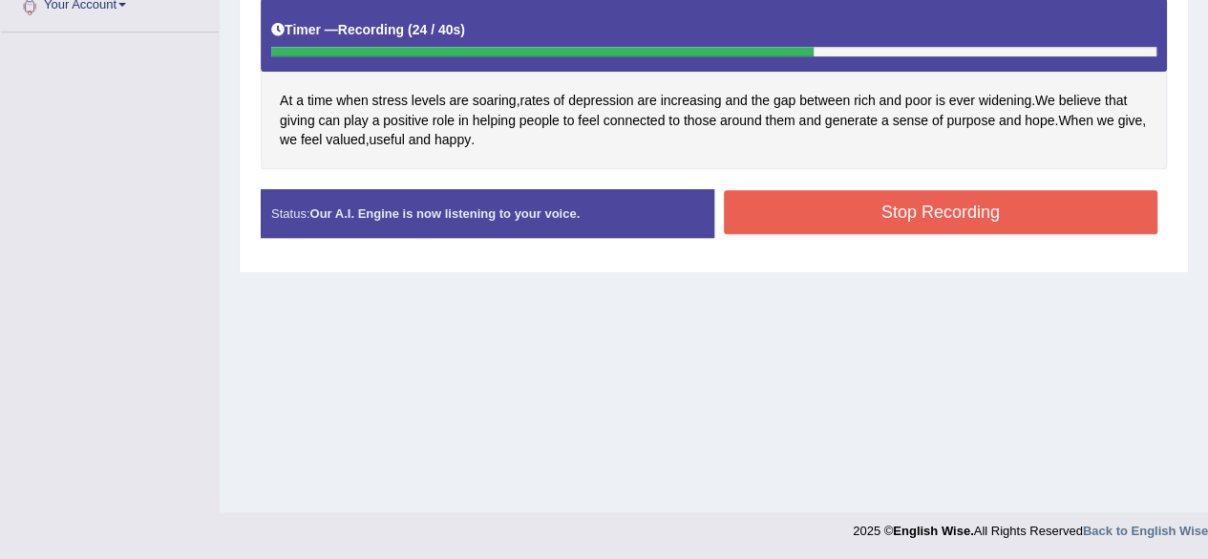
click at [896, 202] on button "Stop Recording" at bounding box center [941, 212] width 435 height 44
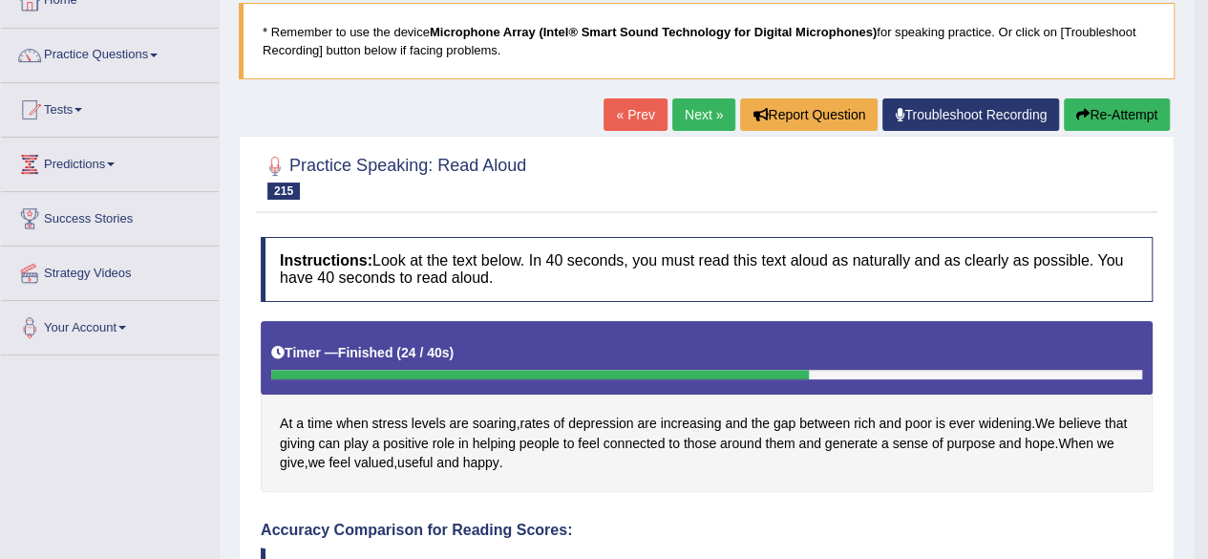
scroll to position [118, 0]
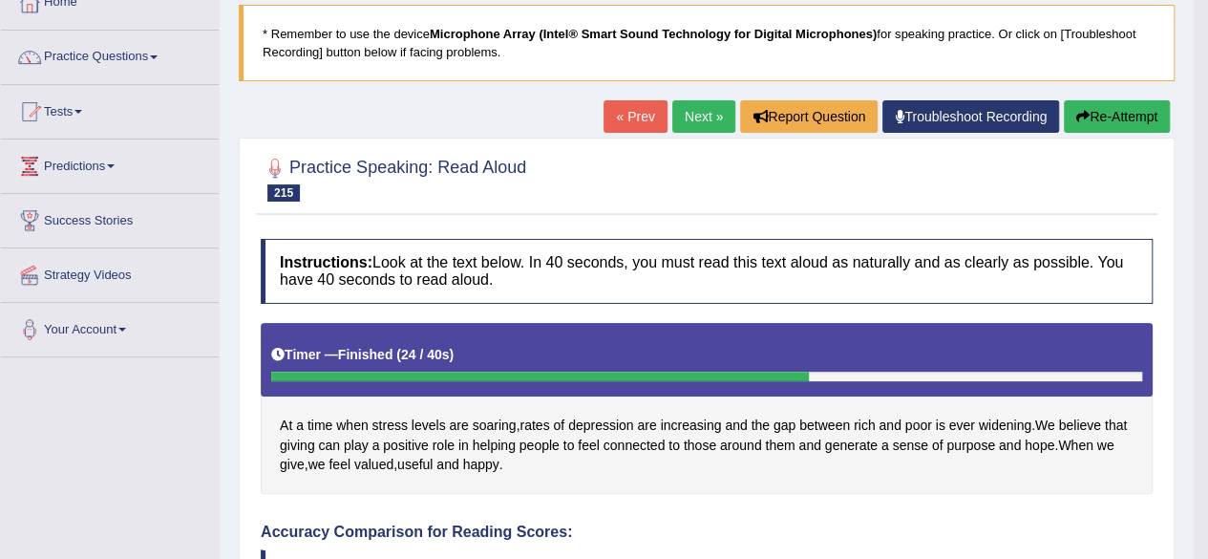
click at [701, 119] on link "Next »" at bounding box center [703, 116] width 63 height 32
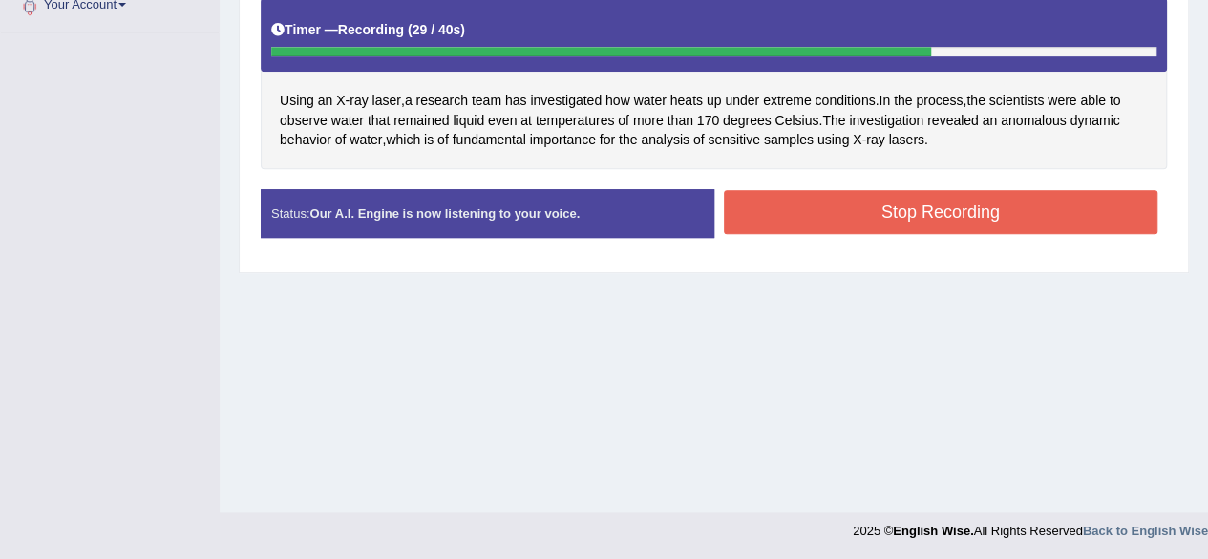
click at [893, 217] on button "Stop Recording" at bounding box center [941, 212] width 435 height 44
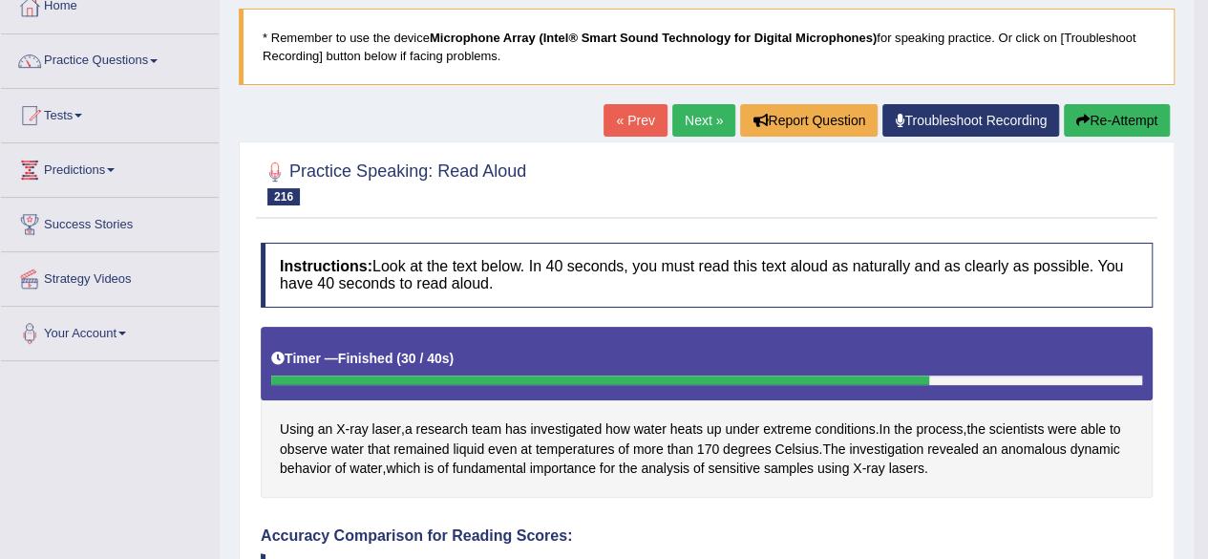
scroll to position [113, 0]
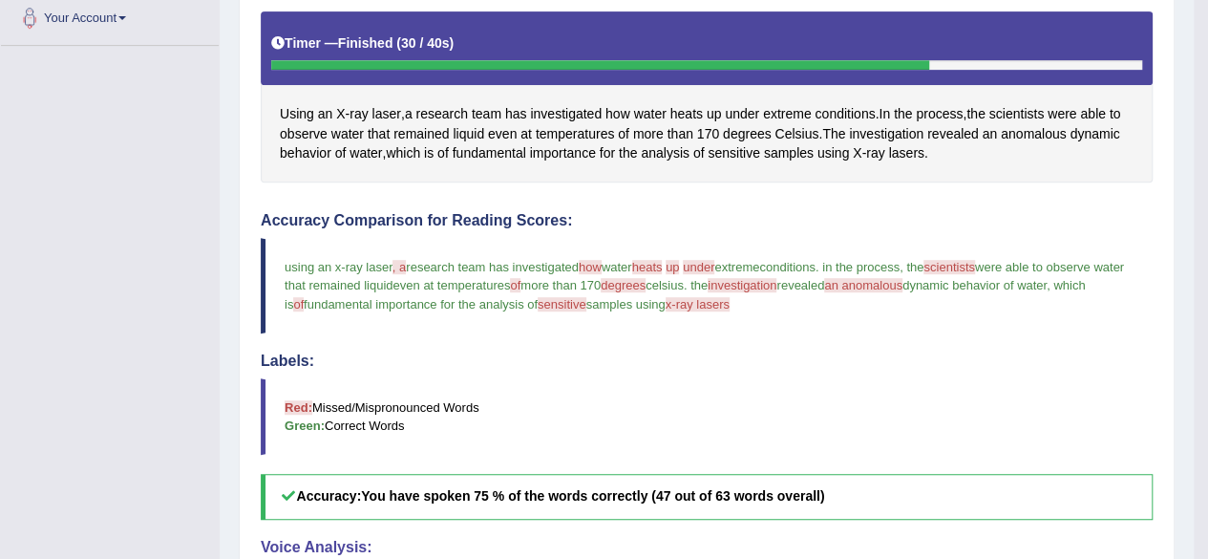
click at [911, 253] on blockquote "using an x-ray laser , a i research team has investigated how hog water heats h…" at bounding box center [707, 285] width 892 height 95
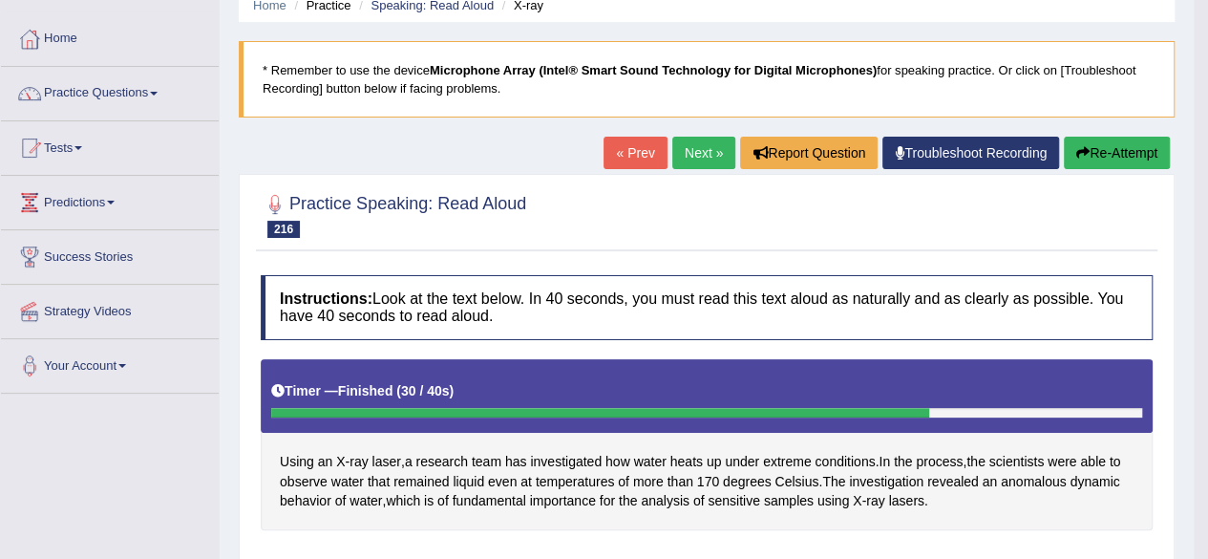
scroll to position [80, 0]
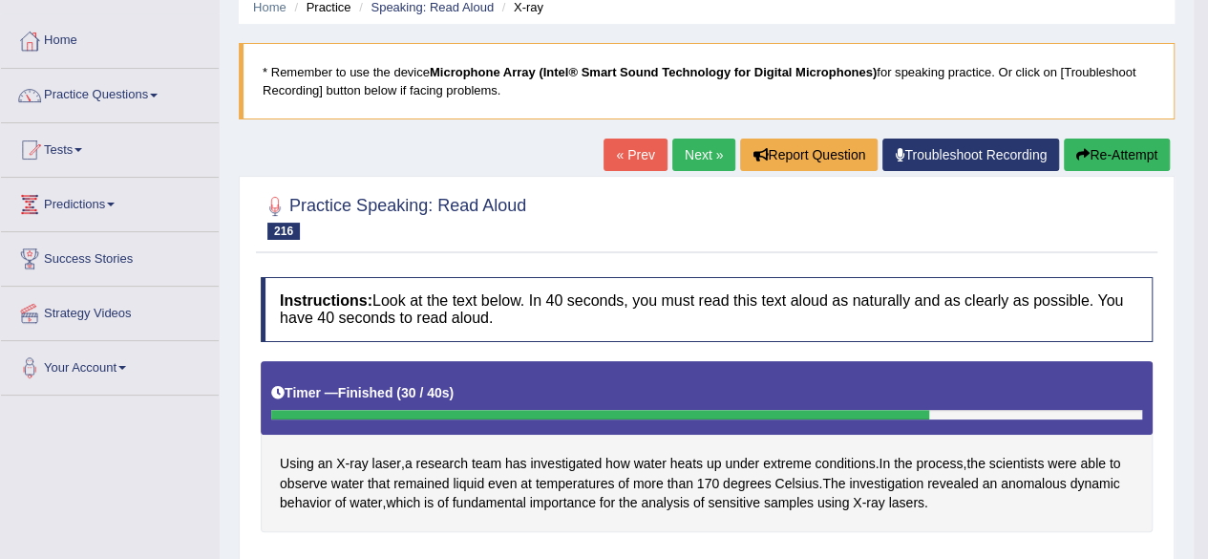
click at [1093, 154] on button "Re-Attempt" at bounding box center [1117, 154] width 106 height 32
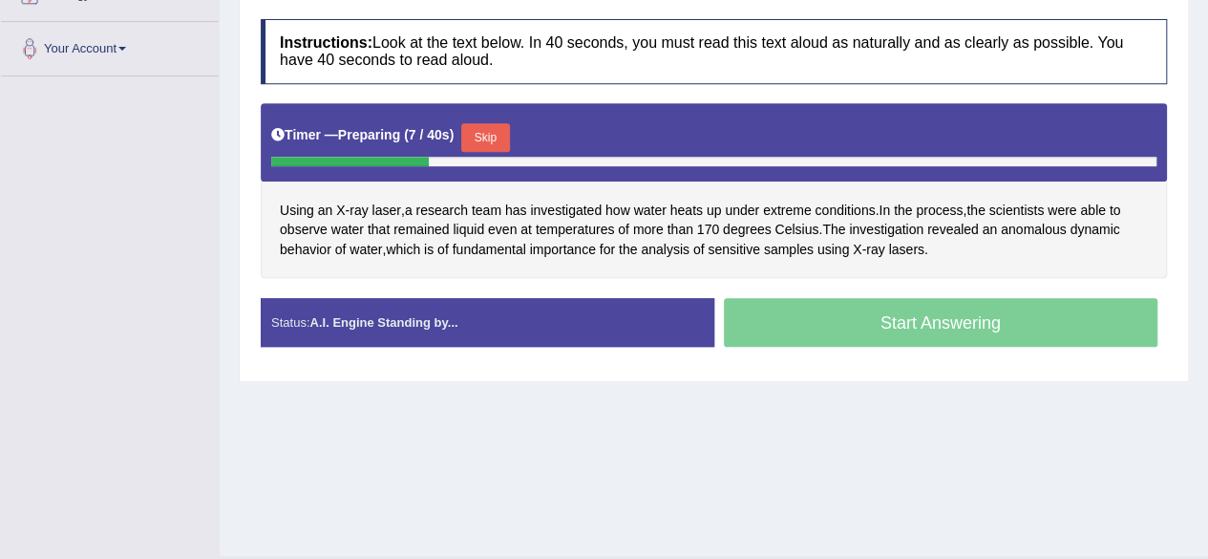
scroll to position [416, 0]
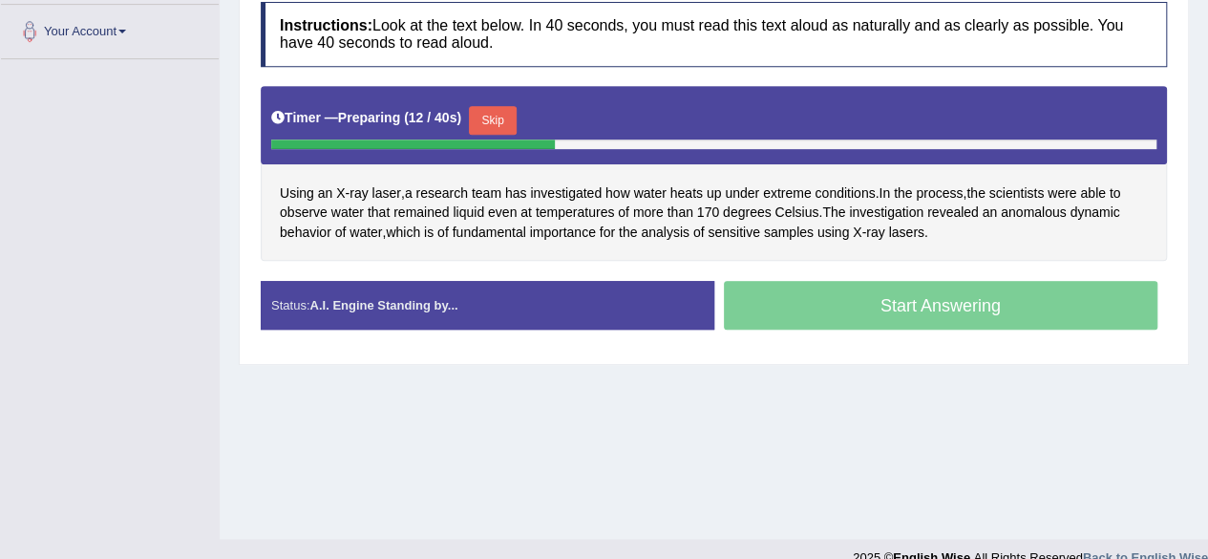
click at [498, 119] on button "Skip" at bounding box center [493, 120] width 48 height 29
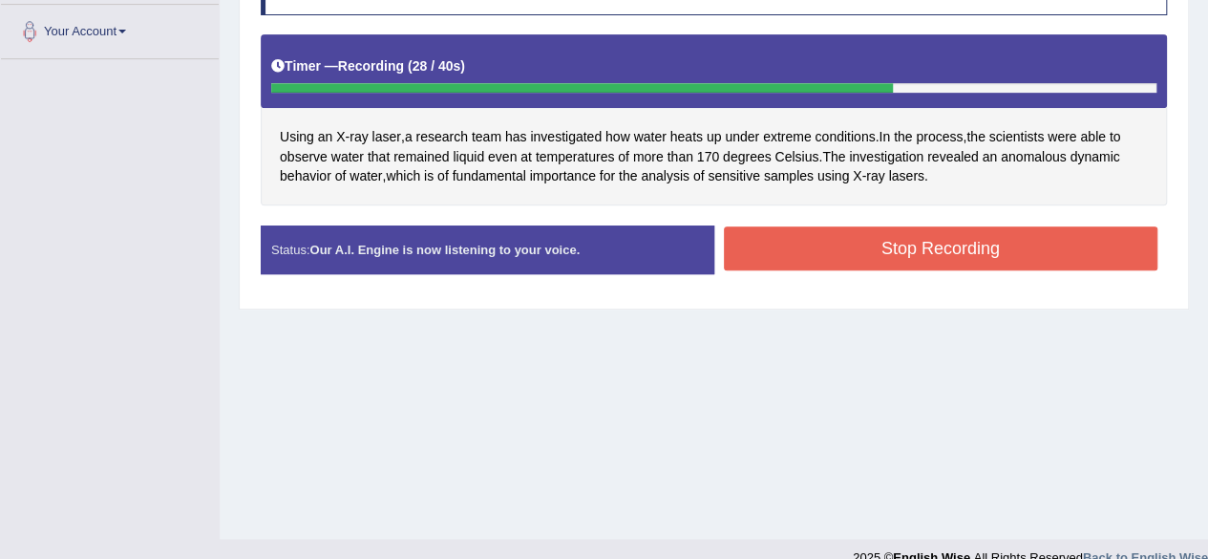
click at [863, 249] on button "Stop Recording" at bounding box center [941, 248] width 435 height 44
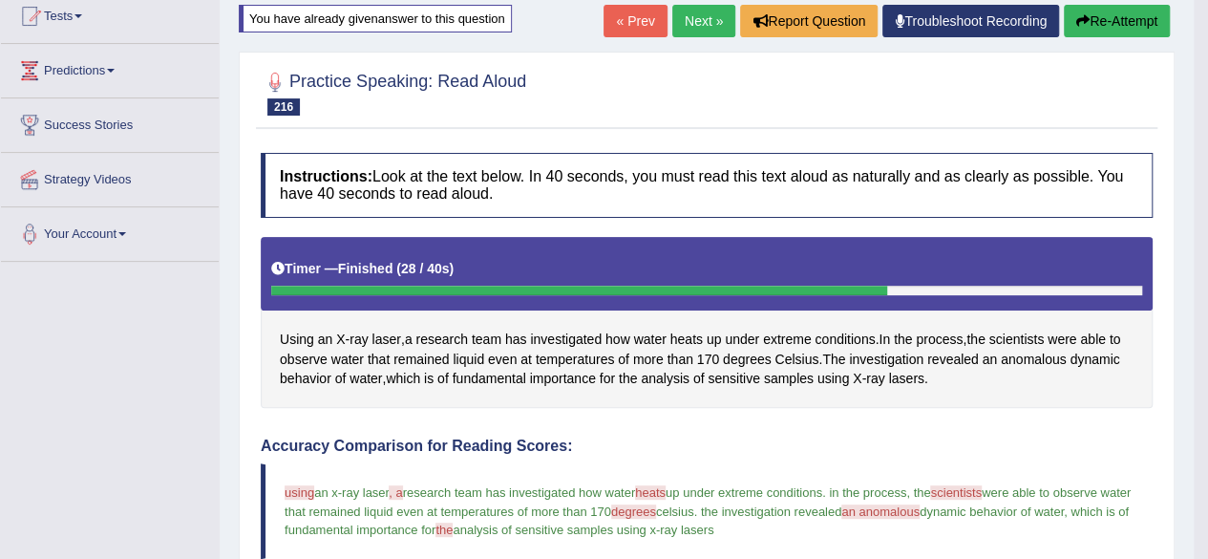
scroll to position [99, 0]
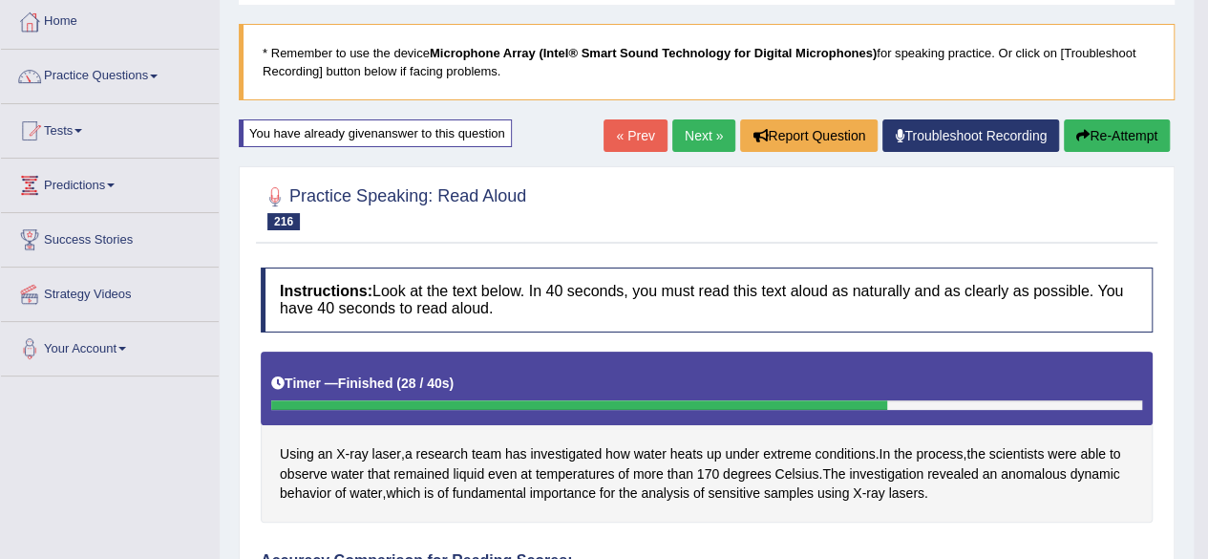
click at [697, 134] on link "Next »" at bounding box center [703, 135] width 63 height 32
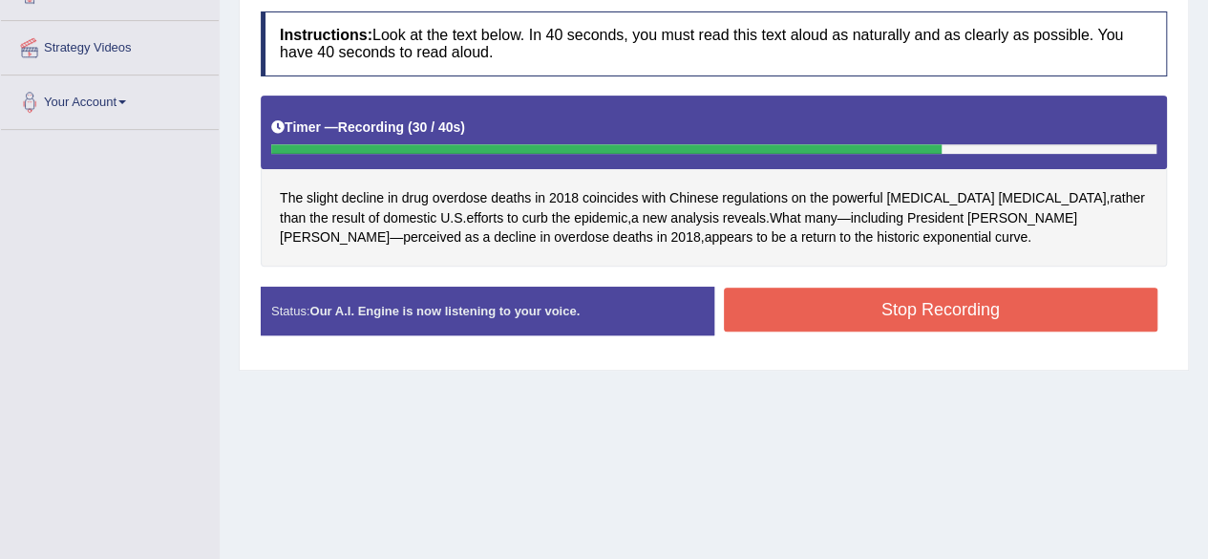
click at [881, 314] on button "Stop Recording" at bounding box center [941, 309] width 435 height 44
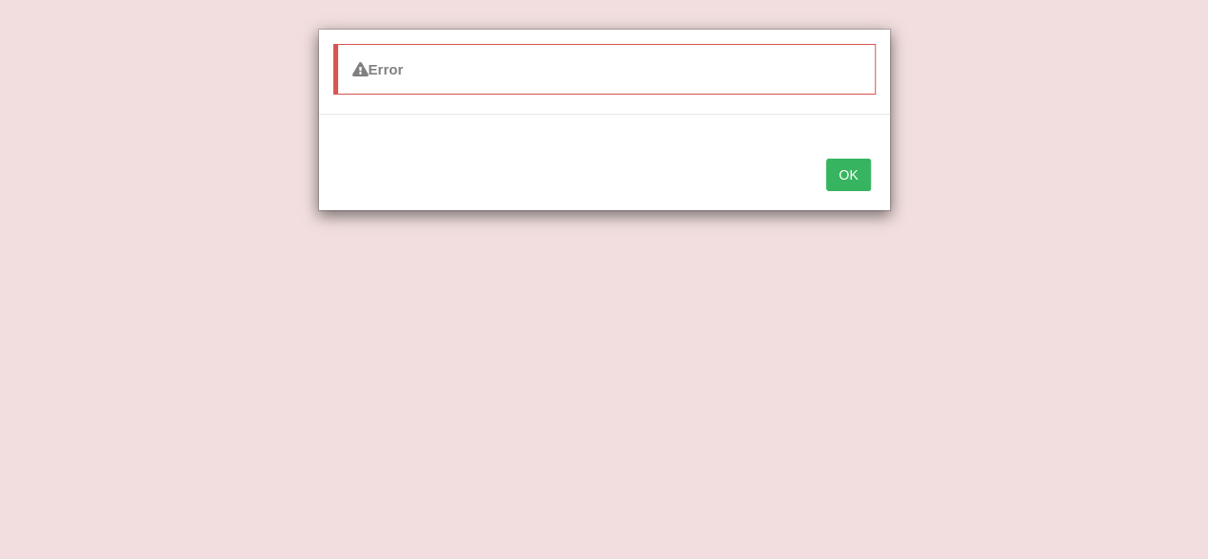
click at [847, 180] on button "OK" at bounding box center [848, 175] width 44 height 32
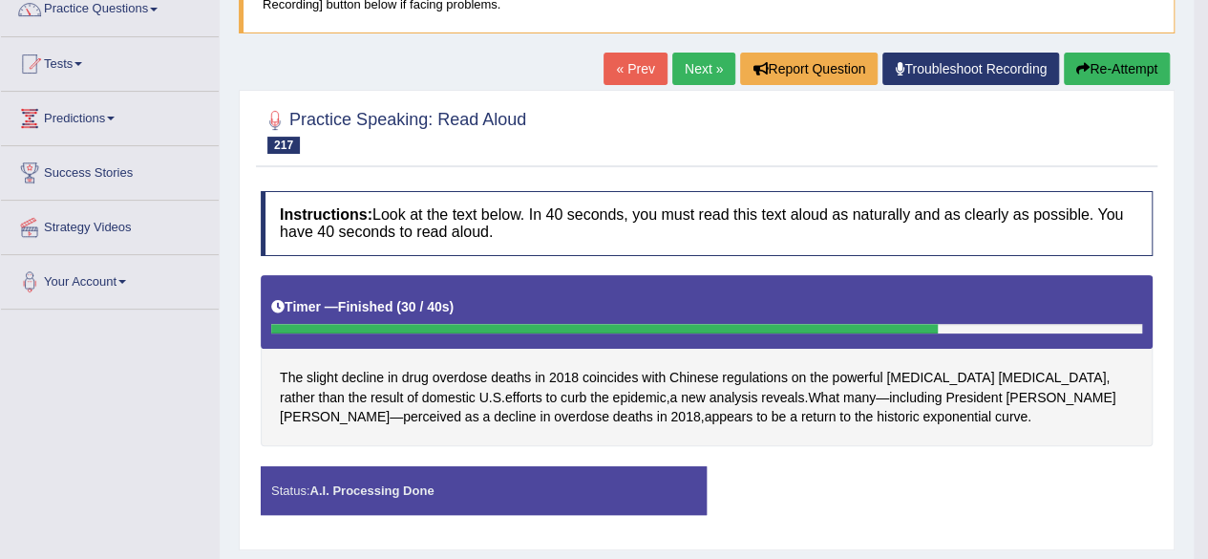
scroll to position [166, 0]
click at [634, 68] on link "« Prev" at bounding box center [635, 69] width 63 height 32
click at [707, 72] on link "Next »" at bounding box center [703, 69] width 63 height 32
